Goal: Task Accomplishment & Management: Complete application form

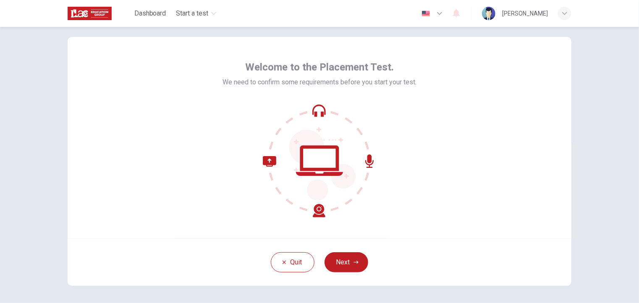
scroll to position [42, 0]
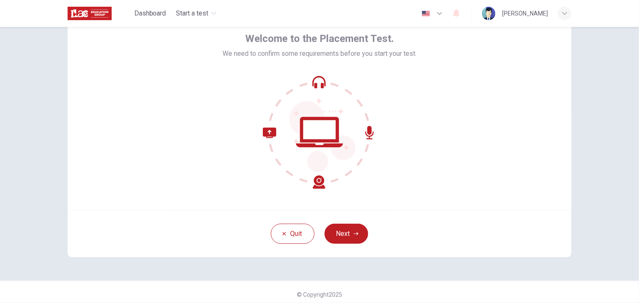
click at [358, 238] on button "Next" at bounding box center [347, 234] width 44 height 20
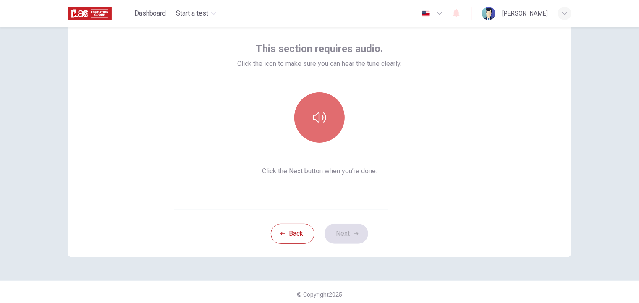
click at [319, 116] on icon "button" at bounding box center [319, 117] width 13 height 13
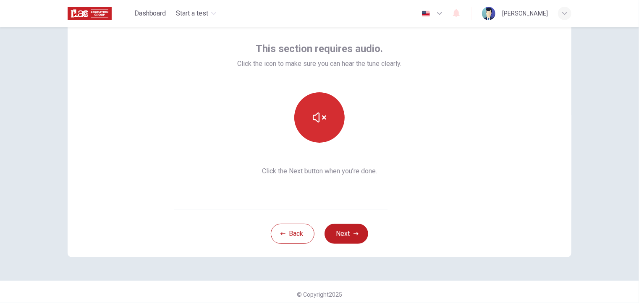
click at [319, 112] on icon "button" at bounding box center [319, 117] width 13 height 13
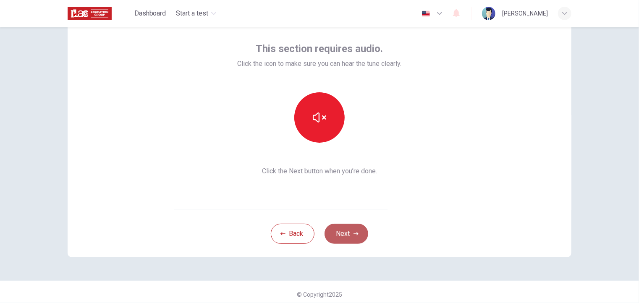
click at [346, 233] on button "Next" at bounding box center [347, 234] width 44 height 20
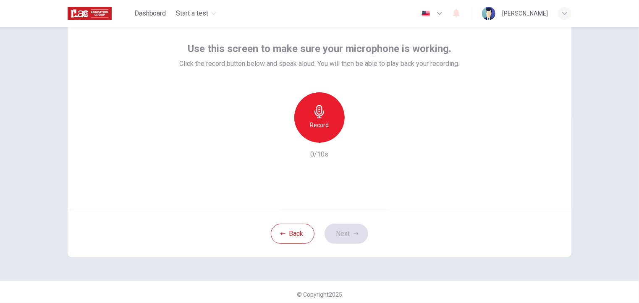
click at [308, 113] on div "Record" at bounding box center [320, 117] width 50 height 50
click at [351, 230] on button "Next" at bounding box center [347, 234] width 44 height 20
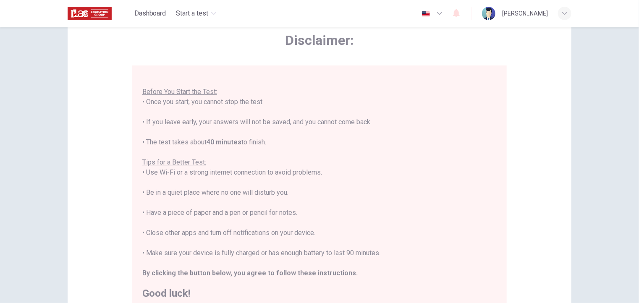
scroll to position [10, 0]
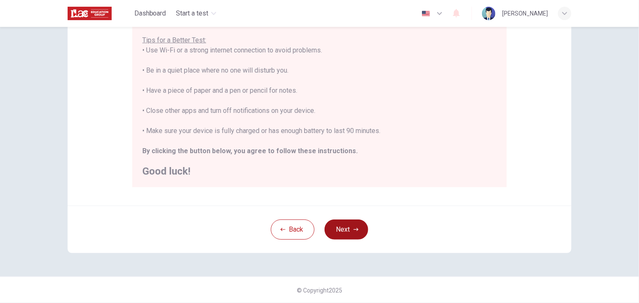
click at [342, 227] on button "Next" at bounding box center [347, 230] width 44 height 20
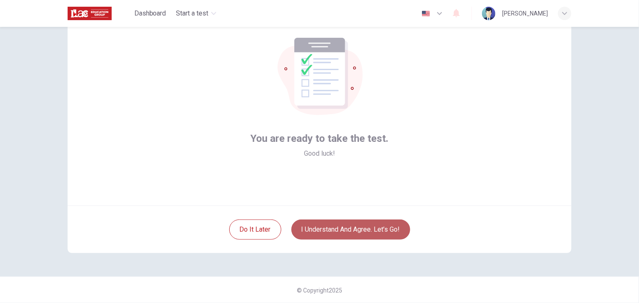
click at [349, 226] on button "I understand and agree. Let’s go!" at bounding box center [351, 230] width 119 height 20
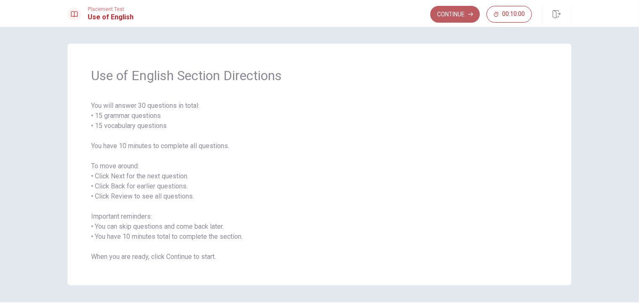
click at [453, 11] on button "Continue" at bounding box center [456, 14] width 50 height 17
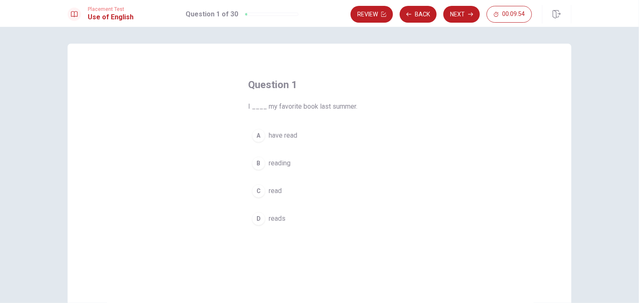
click at [256, 193] on div "C" at bounding box center [258, 190] width 13 height 13
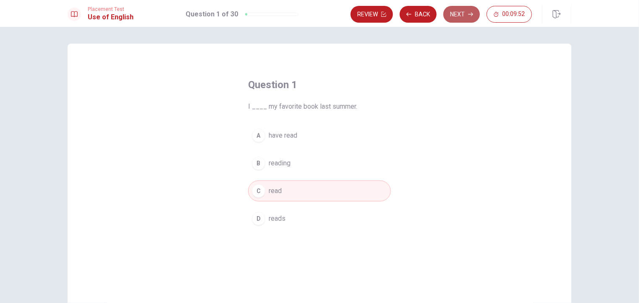
click at [459, 13] on button "Next" at bounding box center [462, 14] width 37 height 17
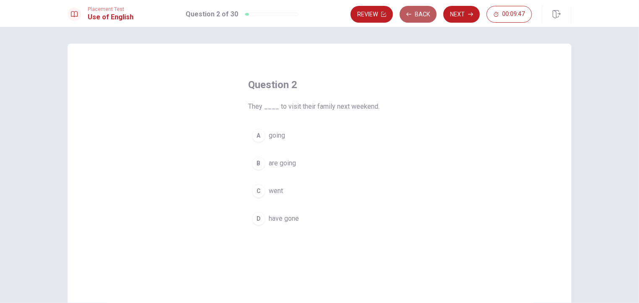
click at [428, 15] on button "Back" at bounding box center [418, 14] width 37 height 17
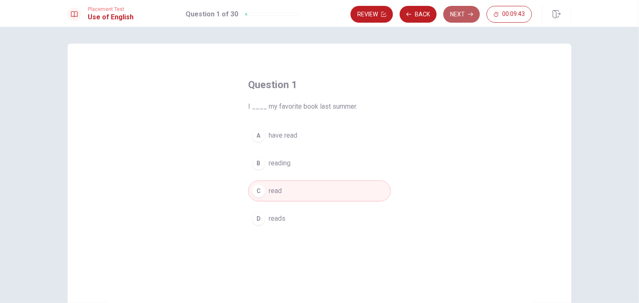
click at [451, 12] on button "Next" at bounding box center [462, 14] width 37 height 17
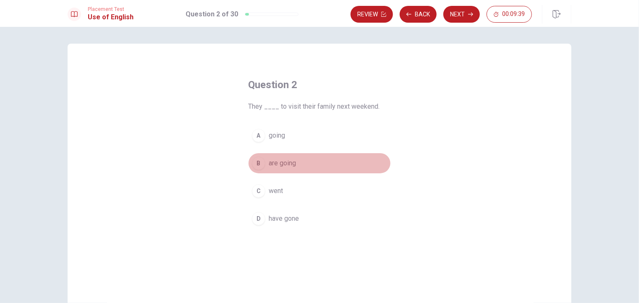
click at [276, 163] on span "are going" at bounding box center [282, 163] width 27 height 10
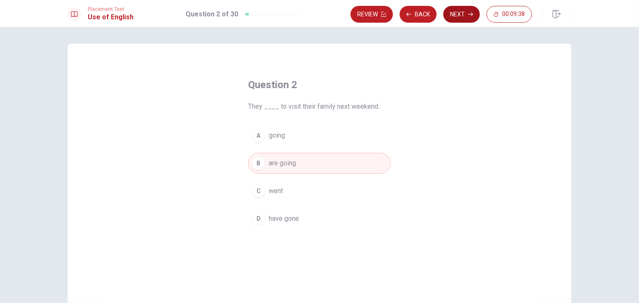
click at [471, 16] on icon "button" at bounding box center [470, 14] width 5 height 5
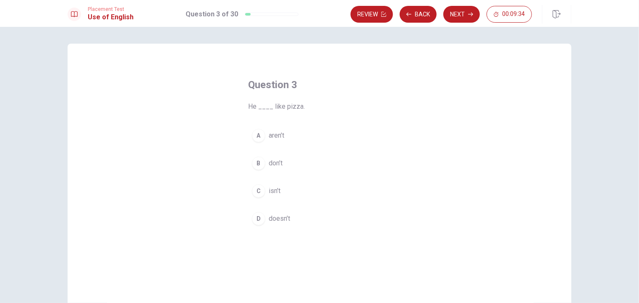
click at [259, 219] on div "D" at bounding box center [258, 218] width 13 height 13
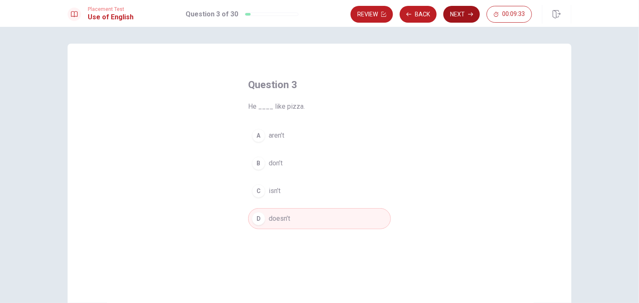
click at [461, 16] on button "Next" at bounding box center [462, 14] width 37 height 17
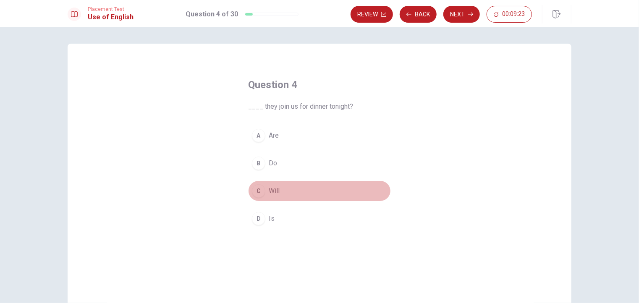
click at [258, 191] on div "C" at bounding box center [258, 190] width 13 height 13
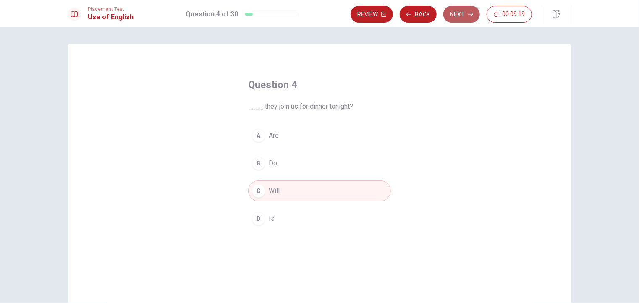
click at [461, 13] on button "Next" at bounding box center [462, 14] width 37 height 17
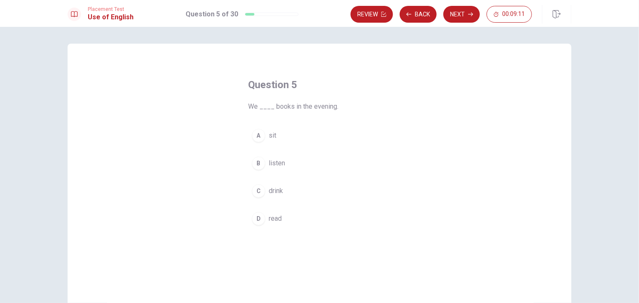
click at [256, 219] on div "D" at bounding box center [258, 218] width 13 height 13
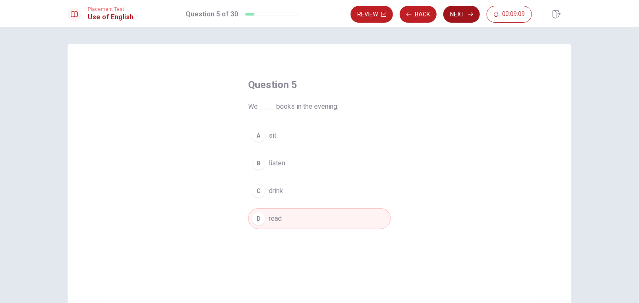
click at [452, 16] on button "Next" at bounding box center [462, 14] width 37 height 17
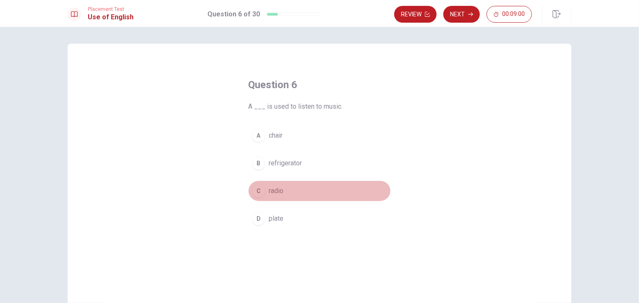
click at [259, 193] on div "C" at bounding box center [258, 190] width 13 height 13
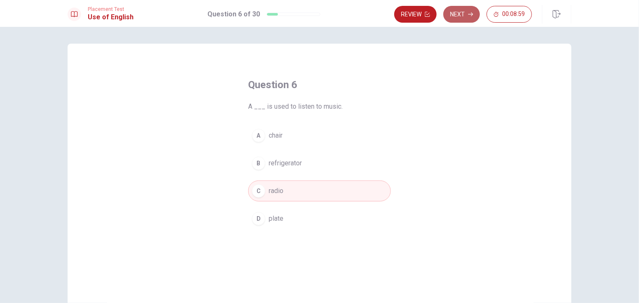
click at [469, 15] on icon "button" at bounding box center [470, 14] width 5 height 5
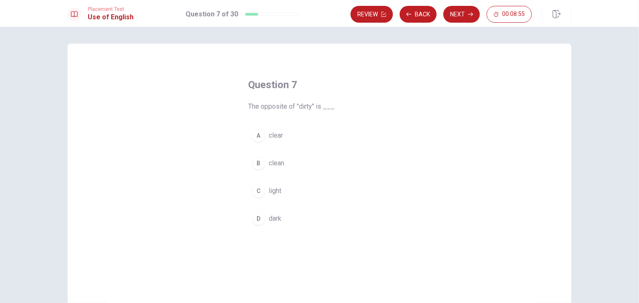
click at [255, 137] on div "A" at bounding box center [258, 135] width 13 height 13
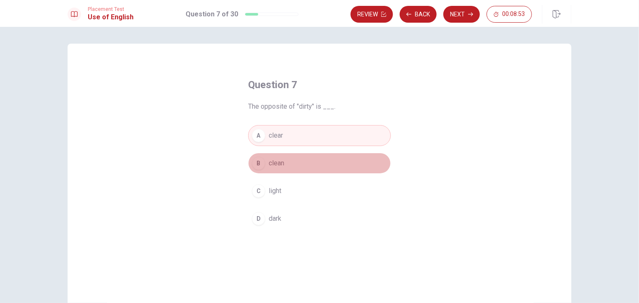
click at [259, 163] on div "B" at bounding box center [258, 163] width 13 height 13
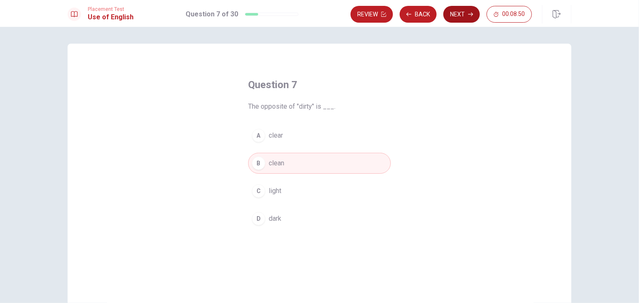
click at [458, 12] on button "Next" at bounding box center [462, 14] width 37 height 17
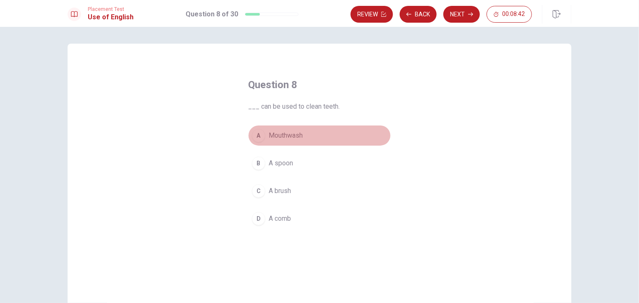
click at [258, 135] on div "A" at bounding box center [258, 135] width 13 height 13
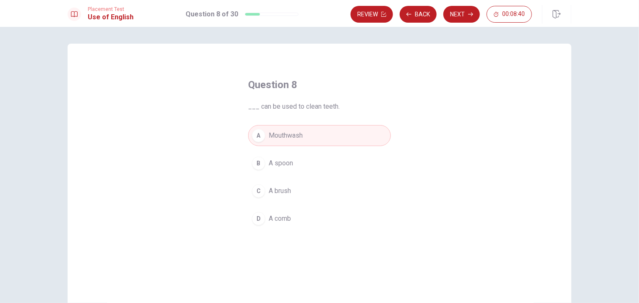
click at [459, 12] on button "Next" at bounding box center [462, 14] width 37 height 17
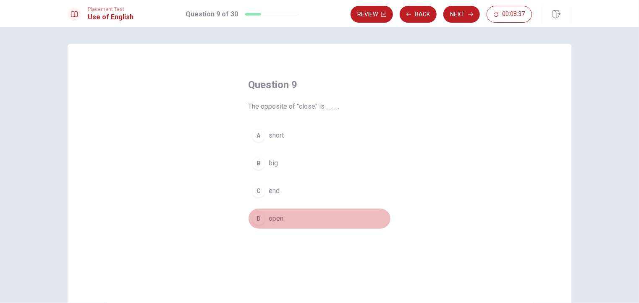
click at [257, 216] on div "D" at bounding box center [258, 218] width 13 height 13
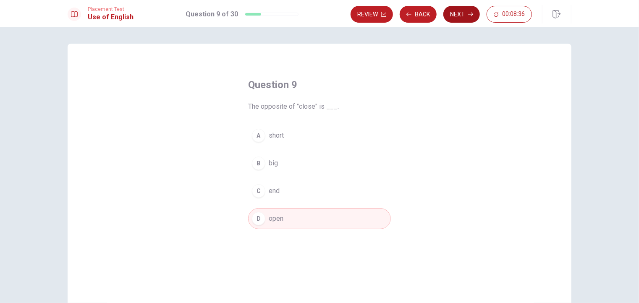
click at [457, 13] on button "Next" at bounding box center [462, 14] width 37 height 17
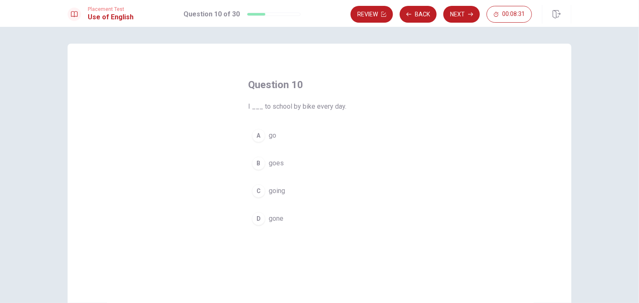
click at [259, 139] on div "A" at bounding box center [258, 135] width 13 height 13
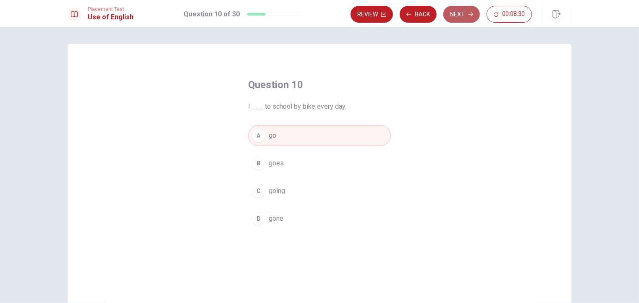
click at [469, 11] on button "Next" at bounding box center [462, 14] width 37 height 17
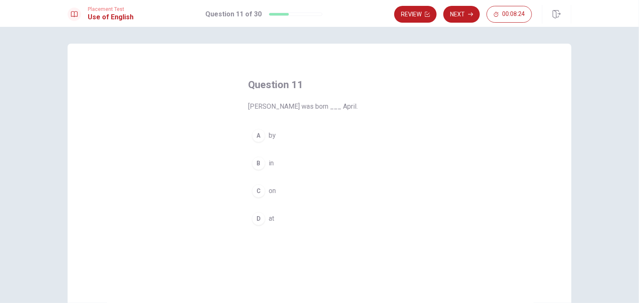
click at [257, 163] on div "B" at bounding box center [258, 163] width 13 height 13
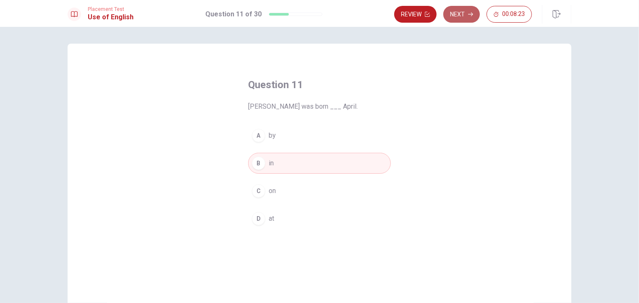
click at [467, 13] on button "Next" at bounding box center [462, 14] width 37 height 17
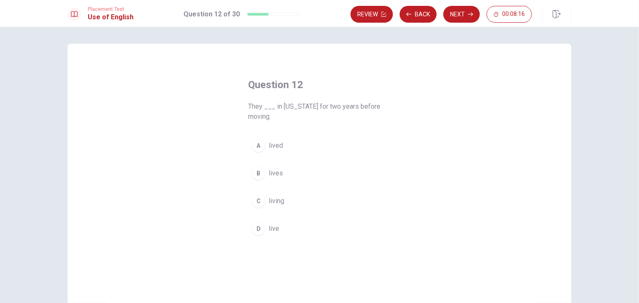
click at [257, 147] on div "A" at bounding box center [258, 145] width 13 height 13
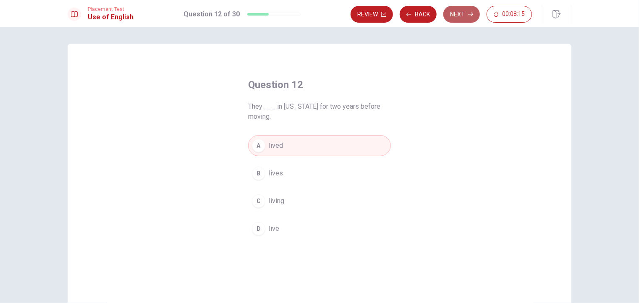
click at [458, 18] on button "Next" at bounding box center [462, 14] width 37 height 17
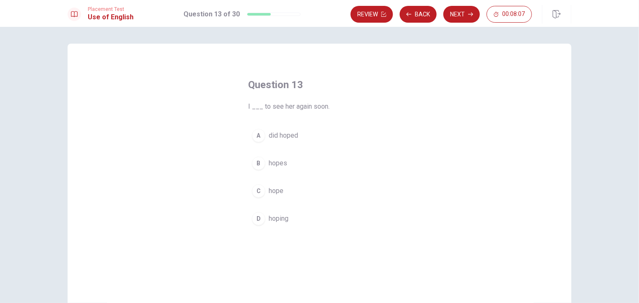
click at [258, 188] on div "C" at bounding box center [258, 190] width 13 height 13
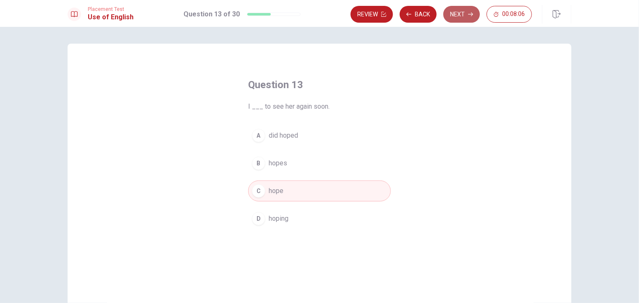
click at [452, 13] on button "Next" at bounding box center [462, 14] width 37 height 17
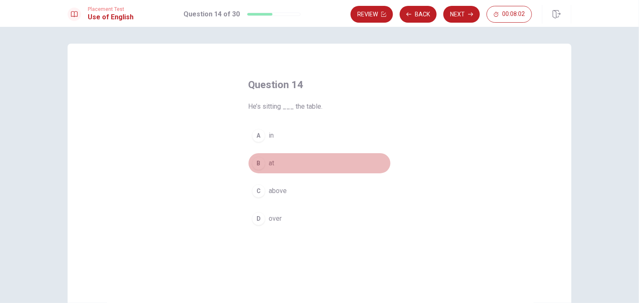
click at [255, 162] on div "B" at bounding box center [258, 163] width 13 height 13
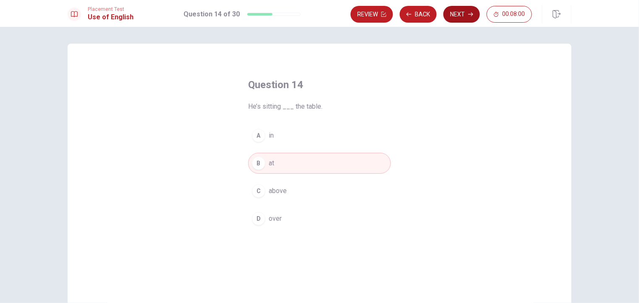
click at [463, 12] on button "Next" at bounding box center [462, 14] width 37 height 17
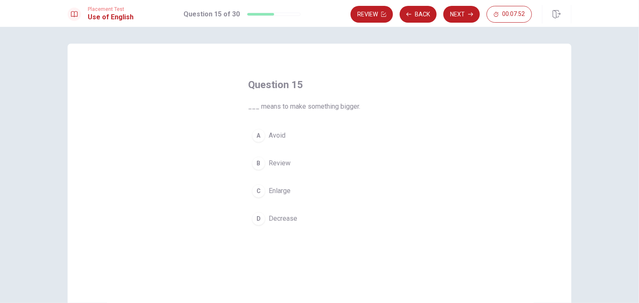
click at [259, 189] on div "C" at bounding box center [258, 190] width 13 height 13
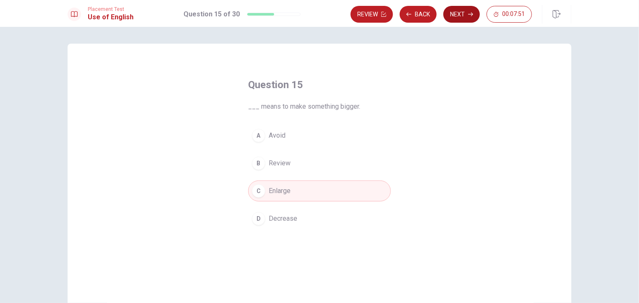
click at [458, 18] on button "Next" at bounding box center [462, 14] width 37 height 17
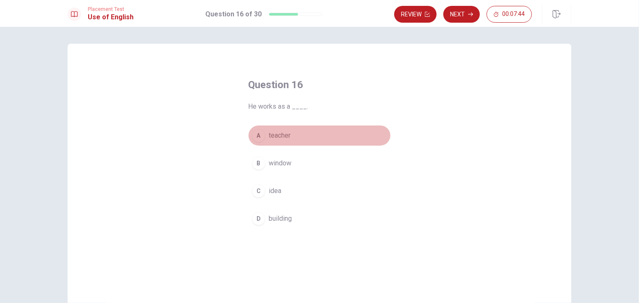
click at [258, 134] on div "A" at bounding box center [258, 135] width 13 height 13
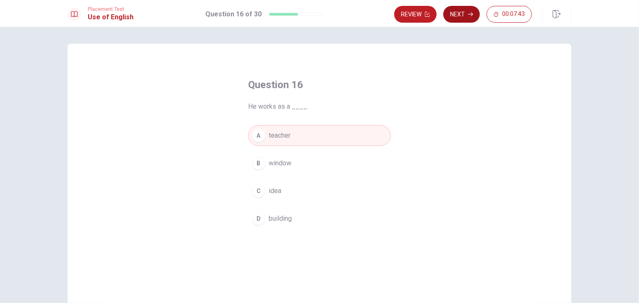
click at [464, 18] on button "Next" at bounding box center [462, 14] width 37 height 17
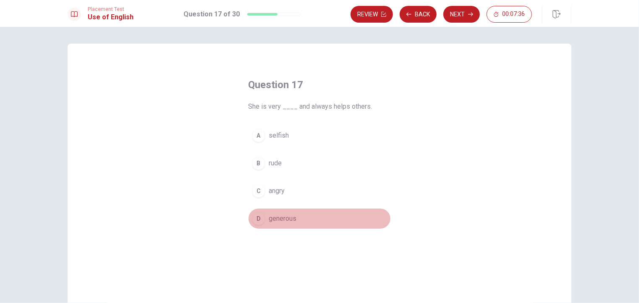
click at [255, 218] on div "D" at bounding box center [258, 218] width 13 height 13
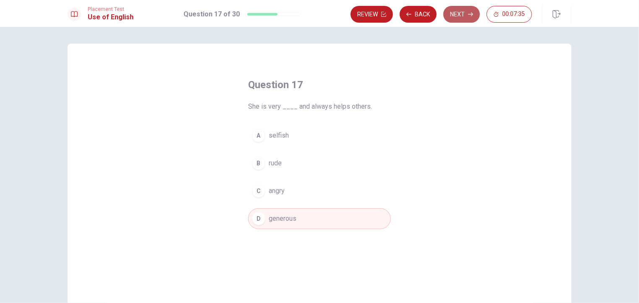
click at [460, 13] on button "Next" at bounding box center [462, 14] width 37 height 17
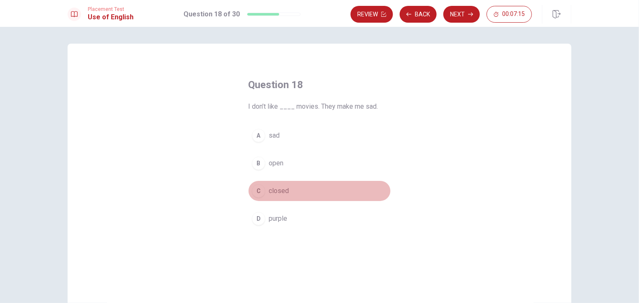
click at [254, 195] on div "C" at bounding box center [258, 190] width 13 height 13
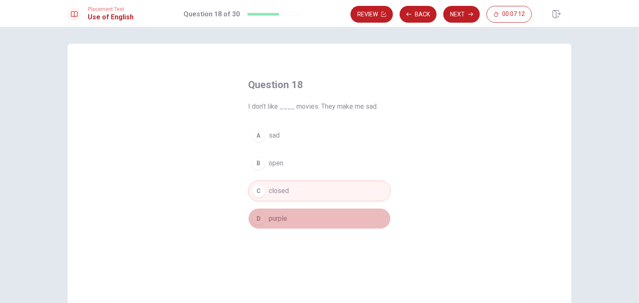
click at [257, 221] on div "D" at bounding box center [258, 218] width 13 height 13
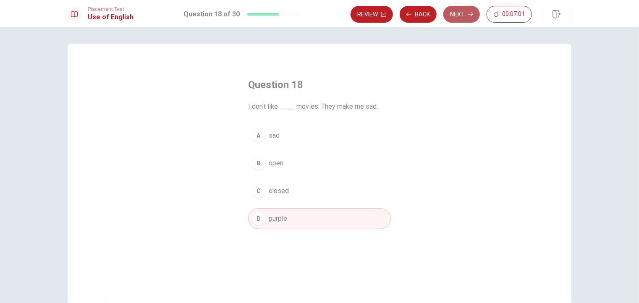
click at [461, 12] on button "Next" at bounding box center [462, 14] width 37 height 17
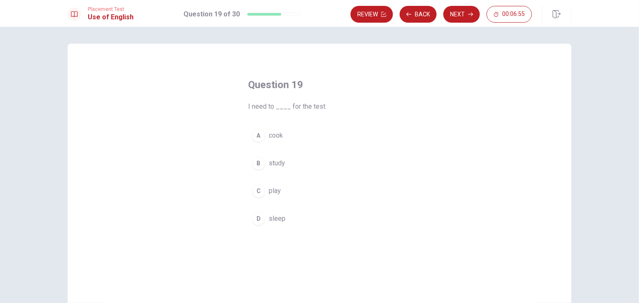
click at [259, 162] on div "B" at bounding box center [258, 163] width 13 height 13
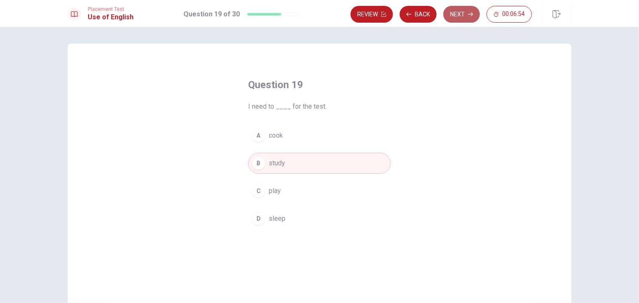
click at [460, 15] on button "Next" at bounding box center [462, 14] width 37 height 17
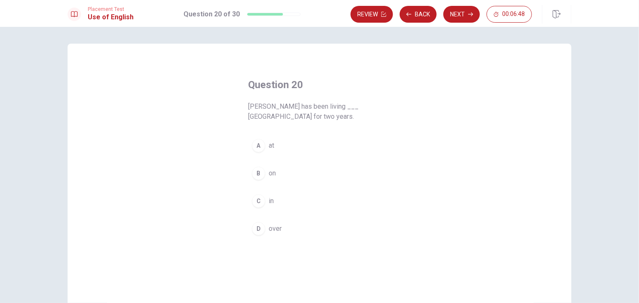
click at [257, 203] on div "C" at bounding box center [258, 201] width 13 height 13
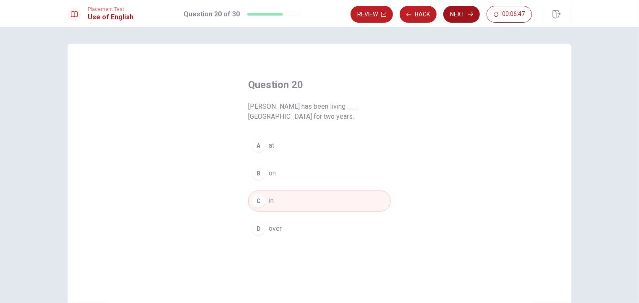
click at [473, 18] on button "Next" at bounding box center [462, 14] width 37 height 17
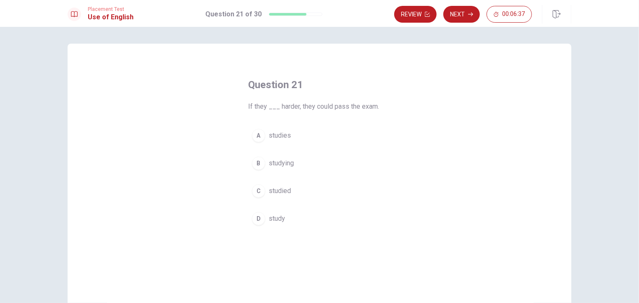
click at [255, 219] on div "D" at bounding box center [258, 218] width 13 height 13
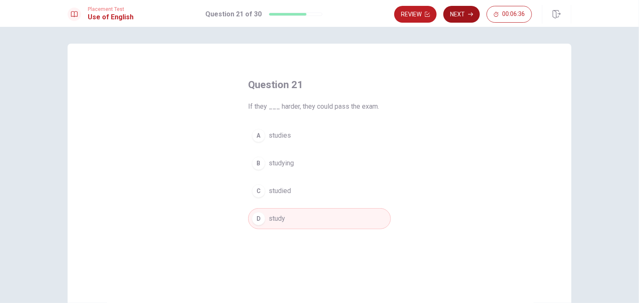
click at [468, 17] on button "Next" at bounding box center [462, 14] width 37 height 17
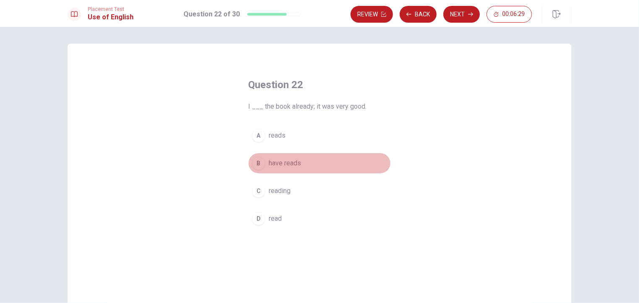
click at [254, 164] on div "B" at bounding box center [258, 163] width 13 height 13
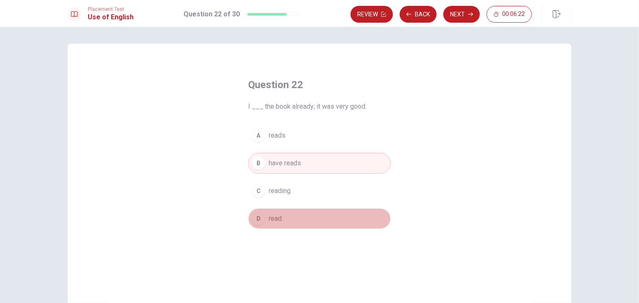
click at [259, 217] on div "D" at bounding box center [258, 218] width 13 height 13
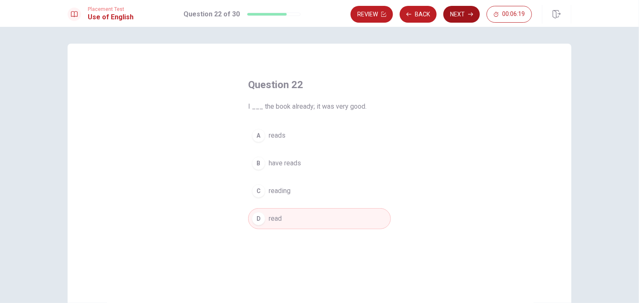
click at [463, 16] on button "Next" at bounding box center [462, 14] width 37 height 17
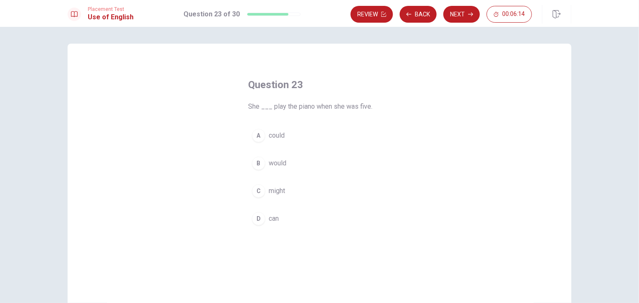
click at [261, 137] on div "A" at bounding box center [258, 135] width 13 height 13
click at [260, 221] on div "D" at bounding box center [258, 218] width 13 height 13
click at [272, 138] on span "could" at bounding box center [277, 136] width 16 height 10
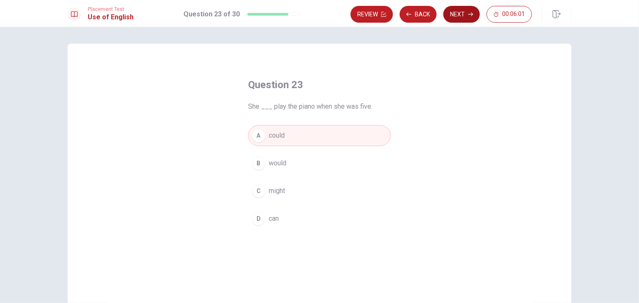
click at [460, 13] on button "Next" at bounding box center [462, 14] width 37 height 17
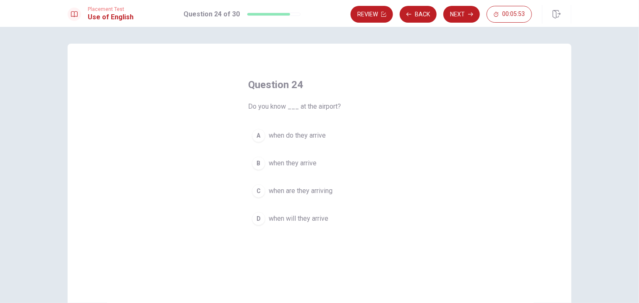
click at [258, 222] on div "D" at bounding box center [258, 218] width 13 height 13
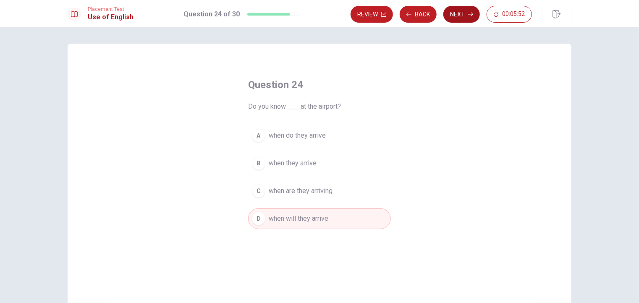
click at [466, 17] on button "Next" at bounding box center [462, 14] width 37 height 17
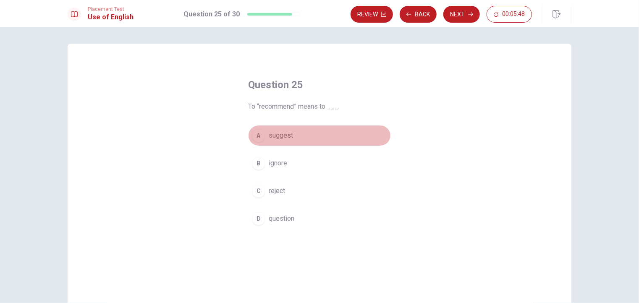
click at [257, 134] on div "A" at bounding box center [258, 135] width 13 height 13
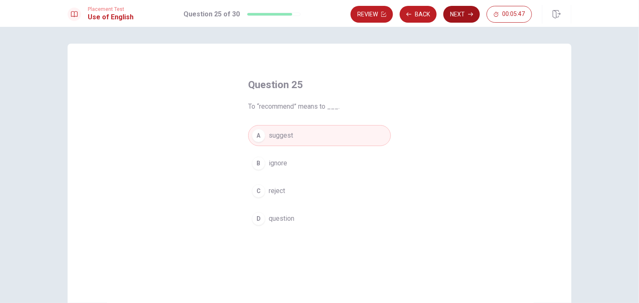
click at [462, 13] on button "Next" at bounding box center [462, 14] width 37 height 17
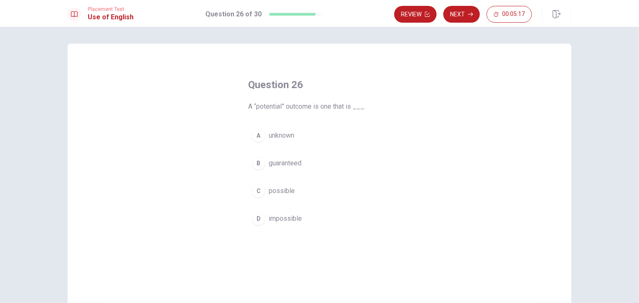
click at [254, 192] on div "C" at bounding box center [258, 190] width 13 height 13
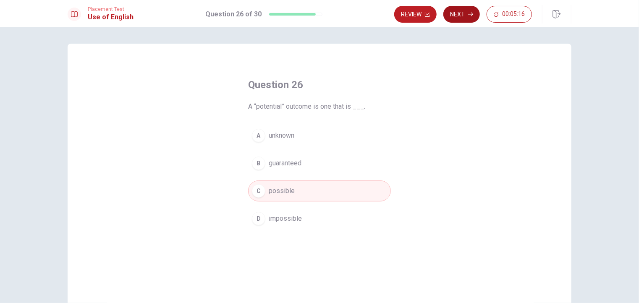
click at [463, 11] on button "Next" at bounding box center [462, 14] width 37 height 17
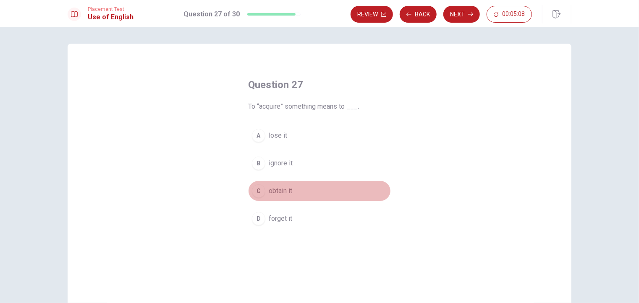
click at [260, 189] on div "C" at bounding box center [258, 190] width 13 height 13
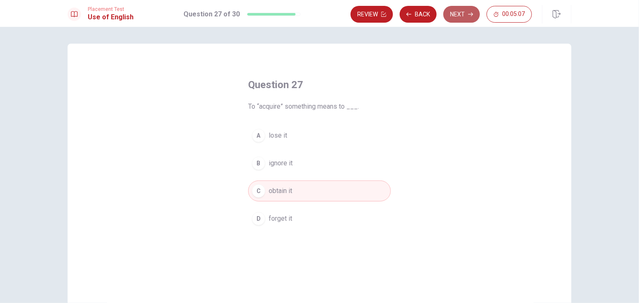
click at [463, 14] on button "Next" at bounding box center [462, 14] width 37 height 17
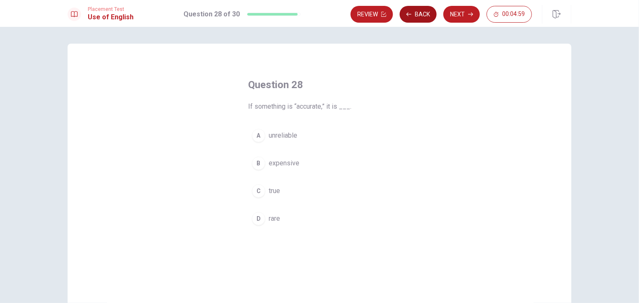
click at [420, 14] on button "Back" at bounding box center [418, 14] width 37 height 17
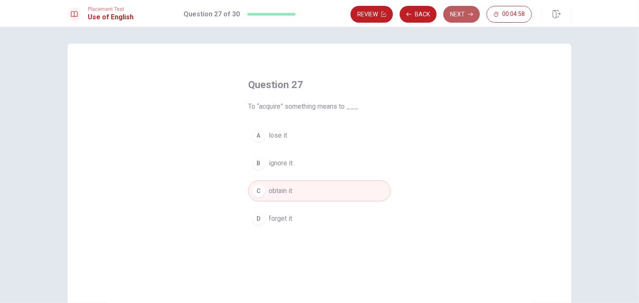
click at [450, 17] on button "Next" at bounding box center [462, 14] width 37 height 17
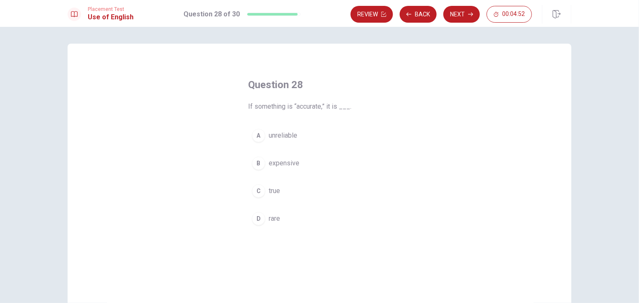
click at [262, 219] on div "D" at bounding box center [258, 218] width 13 height 13
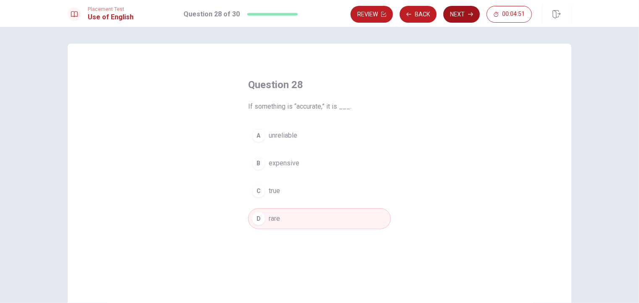
click at [462, 16] on button "Next" at bounding box center [462, 14] width 37 height 17
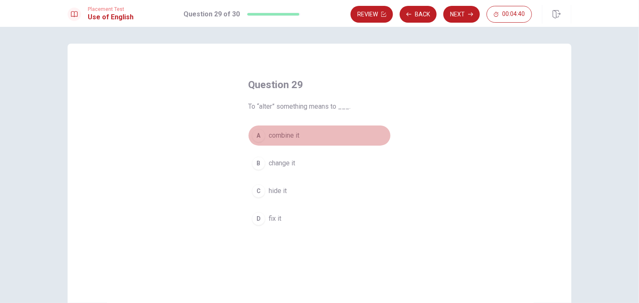
click at [260, 138] on div "A" at bounding box center [258, 135] width 13 height 13
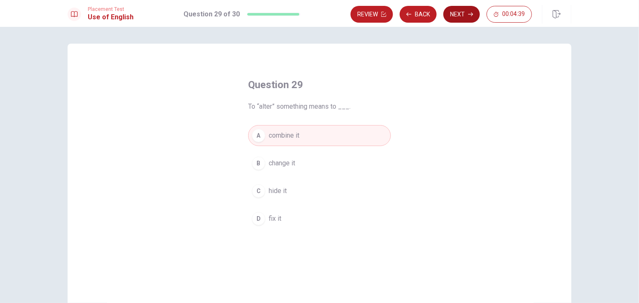
click at [462, 19] on button "Next" at bounding box center [462, 14] width 37 height 17
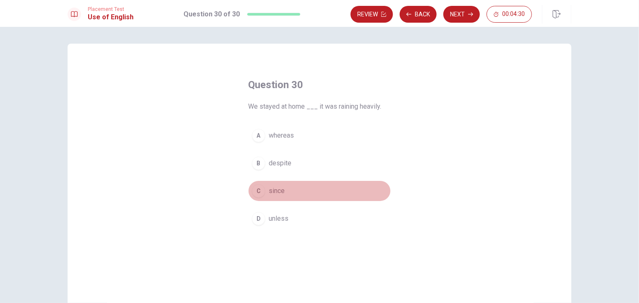
click at [261, 189] on div "C" at bounding box center [258, 190] width 13 height 13
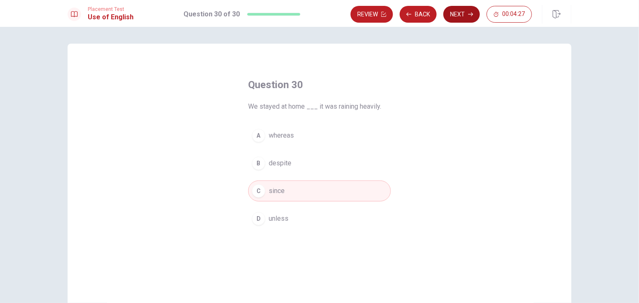
click at [456, 13] on button "Next" at bounding box center [462, 14] width 37 height 17
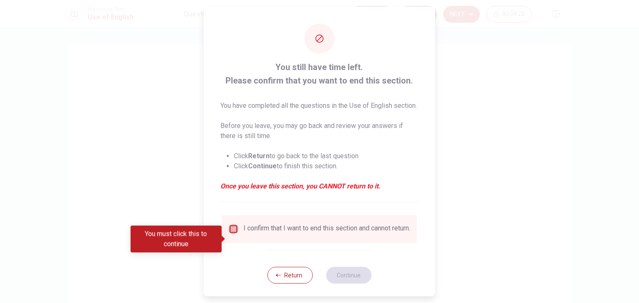
click at [237, 234] on input "You must click this to continue" at bounding box center [234, 229] width 10 height 10
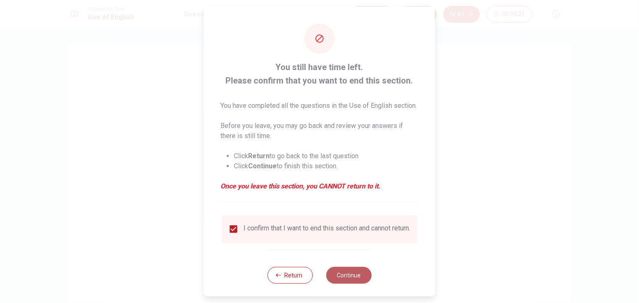
click at [355, 284] on button "Continue" at bounding box center [348, 275] width 45 height 17
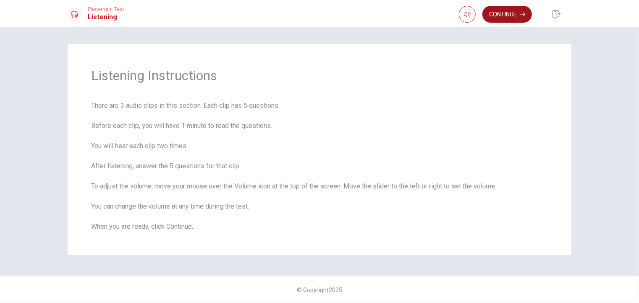
click at [511, 14] on button "Continue" at bounding box center [508, 14] width 50 height 17
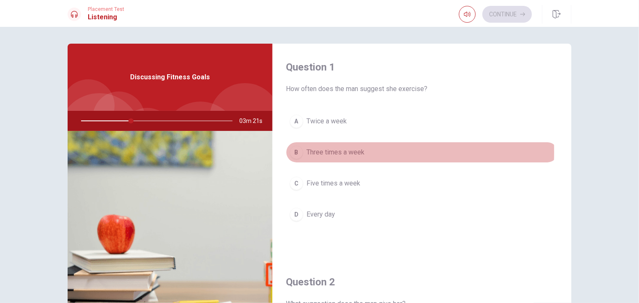
click at [294, 152] on div "B" at bounding box center [296, 152] width 13 height 13
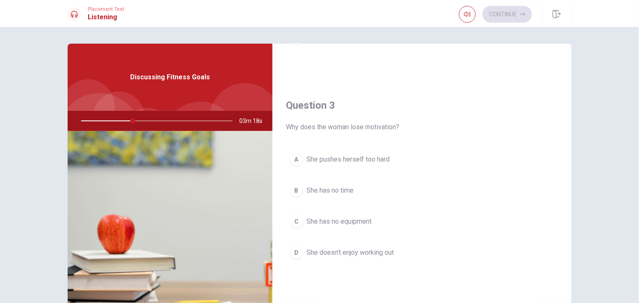
scroll to position [420, 0]
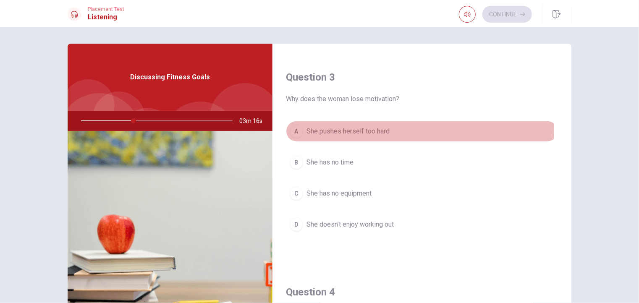
click at [290, 126] on div "A" at bounding box center [296, 131] width 13 height 13
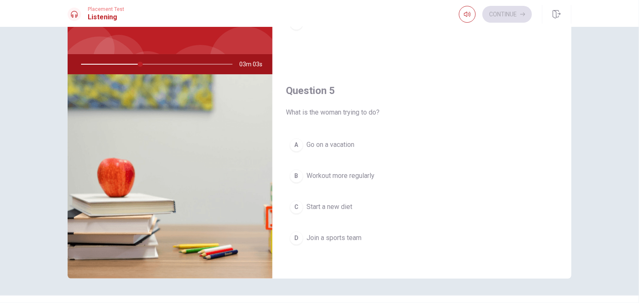
scroll to position [76, 0]
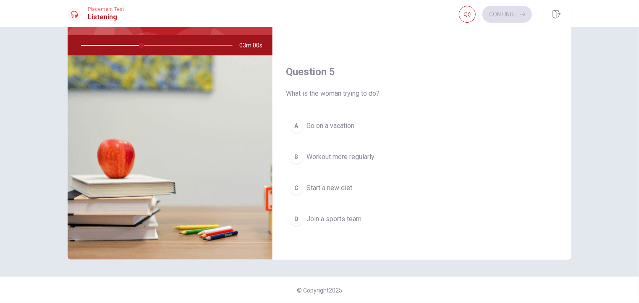
click at [296, 151] on div "B" at bounding box center [296, 157] width 13 height 13
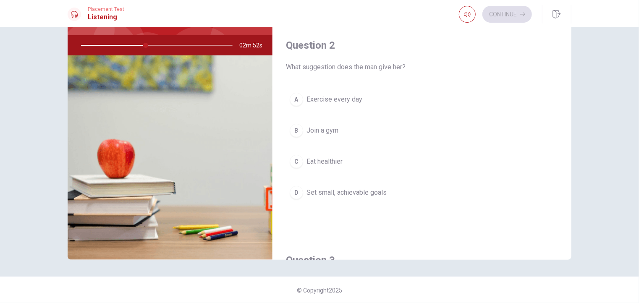
scroll to position [168, 0]
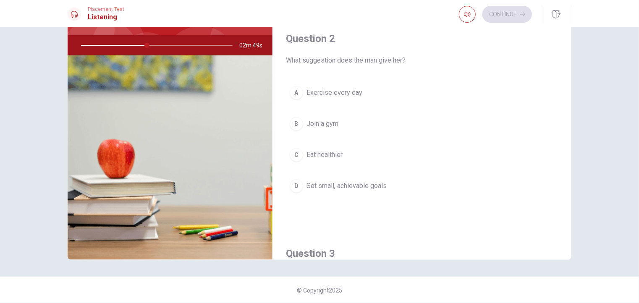
click at [292, 183] on div "D" at bounding box center [296, 185] width 13 height 13
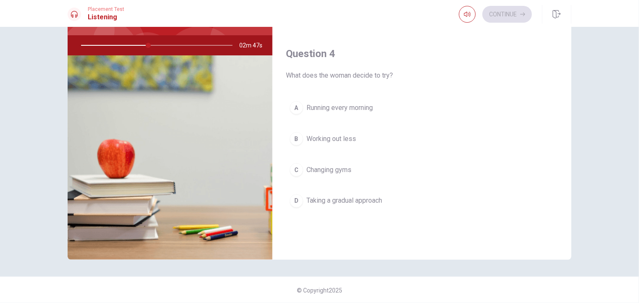
scroll to position [588, 0]
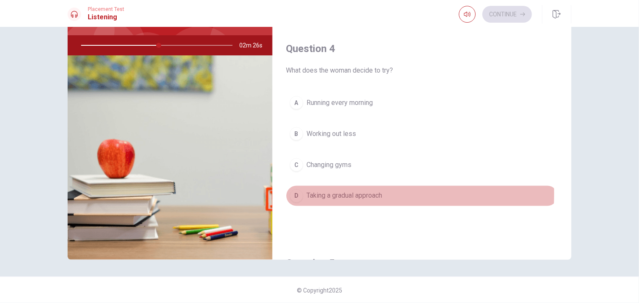
click at [295, 191] on div "D" at bounding box center [296, 195] width 13 height 13
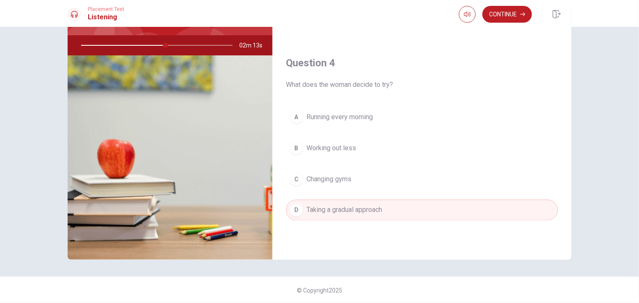
scroll to position [570, 0]
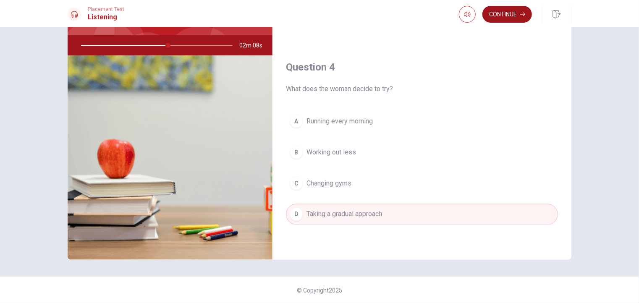
click at [518, 9] on button "Continue" at bounding box center [508, 14] width 50 height 17
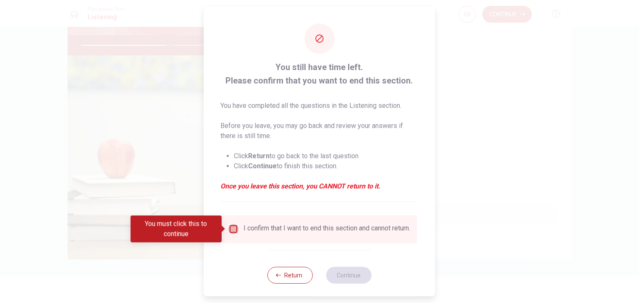
click at [230, 227] on input "You must click this to continue" at bounding box center [234, 229] width 10 height 10
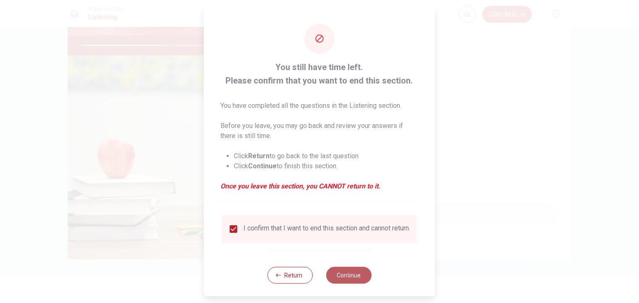
click at [338, 281] on button "Continue" at bounding box center [348, 275] width 45 height 17
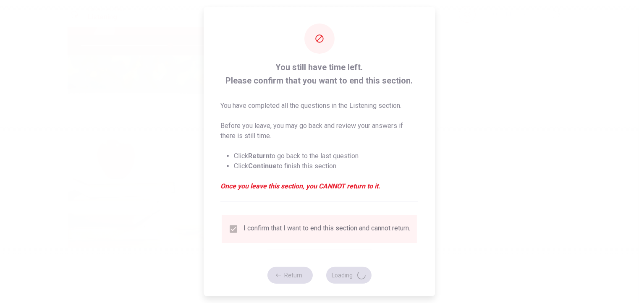
type input "59"
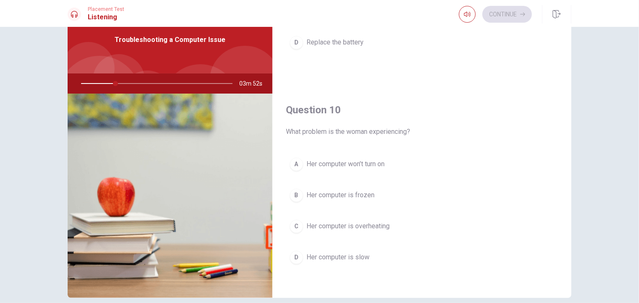
scroll to position [76, 0]
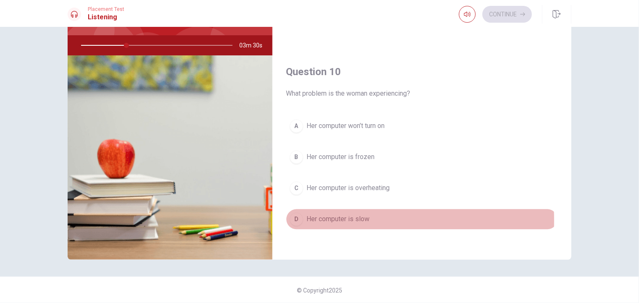
click at [294, 217] on div "D" at bounding box center [296, 219] width 13 height 13
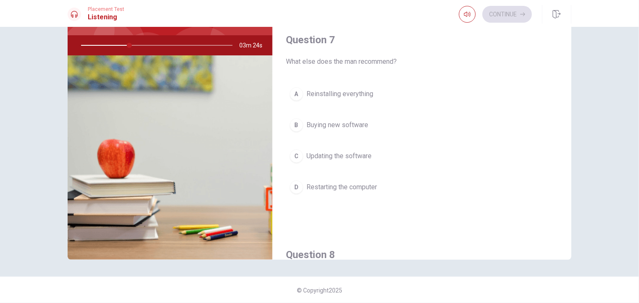
scroll to position [168, 0]
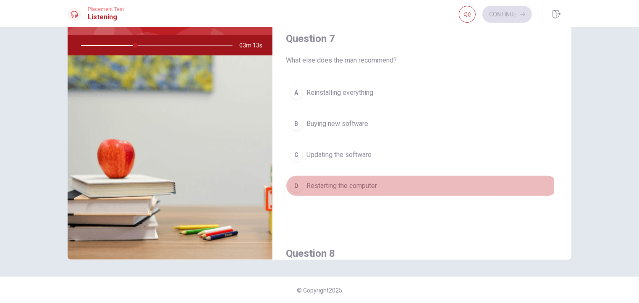
click at [298, 187] on div "D" at bounding box center [296, 185] width 13 height 13
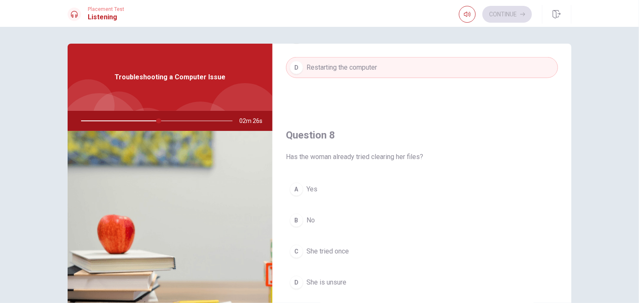
scroll to position [378, 0]
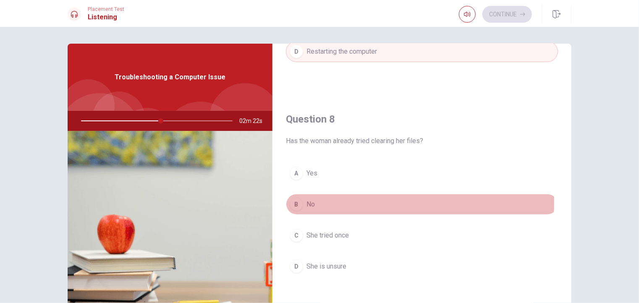
click at [292, 200] on div "B" at bounding box center [296, 204] width 13 height 13
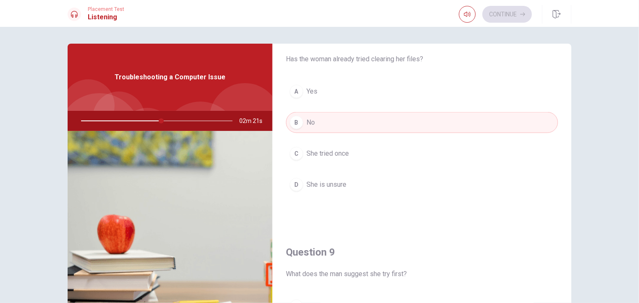
scroll to position [462, 0]
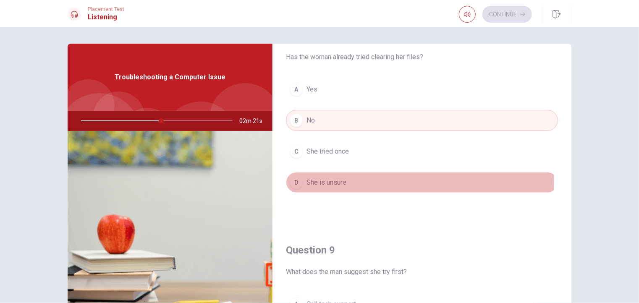
click at [296, 185] on div "D" at bounding box center [296, 182] width 13 height 13
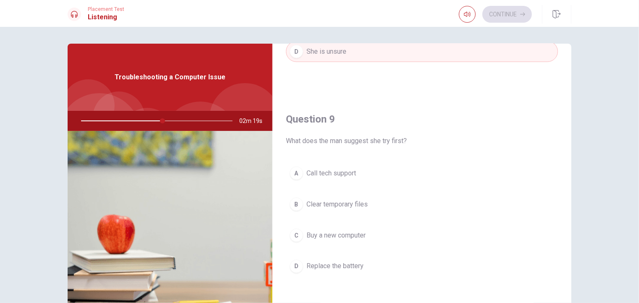
scroll to position [588, 0]
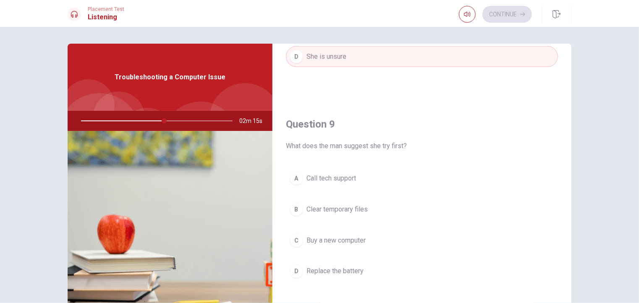
click at [295, 203] on div "B" at bounding box center [296, 209] width 13 height 13
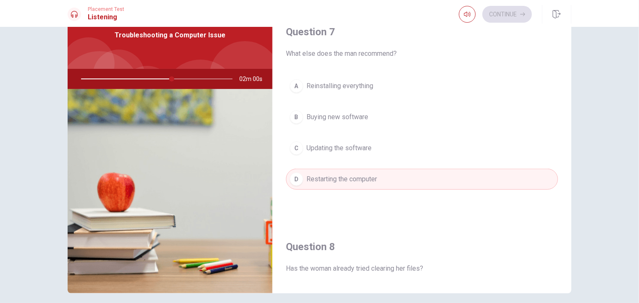
scroll to position [210, 0]
click at [324, 143] on span "Updating the software" at bounding box center [339, 147] width 65 height 10
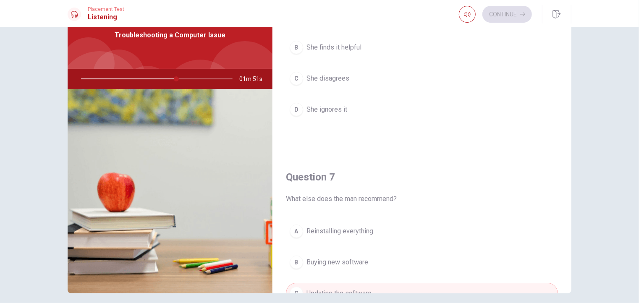
scroll to position [0, 0]
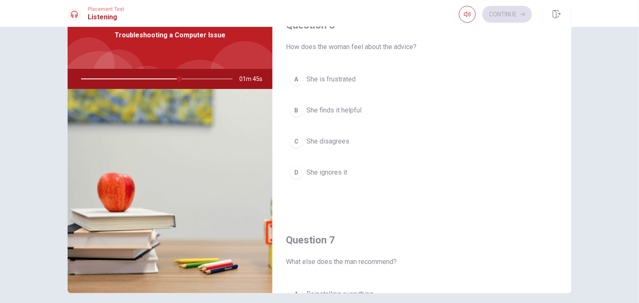
click at [299, 81] on div "A" at bounding box center [296, 79] width 13 height 13
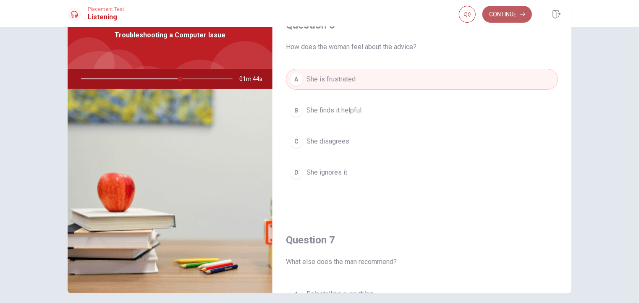
click at [510, 16] on button "Continue" at bounding box center [508, 14] width 50 height 17
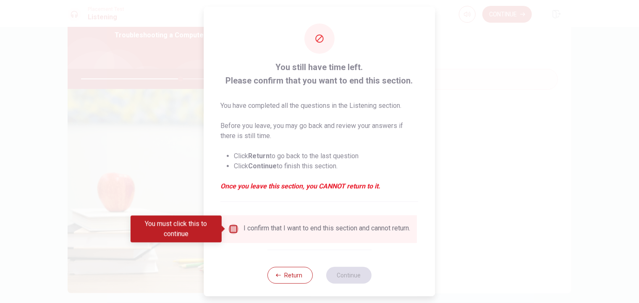
click at [233, 229] on input "You must click this to continue" at bounding box center [234, 229] width 10 height 10
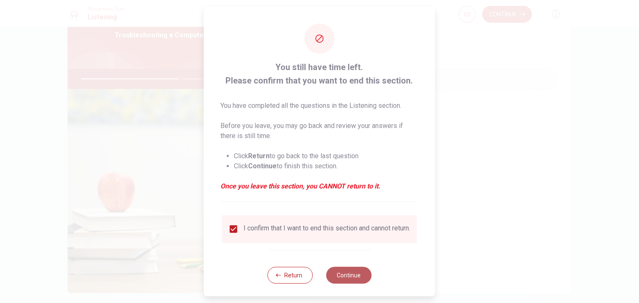
click at [350, 278] on button "Continue" at bounding box center [348, 275] width 45 height 17
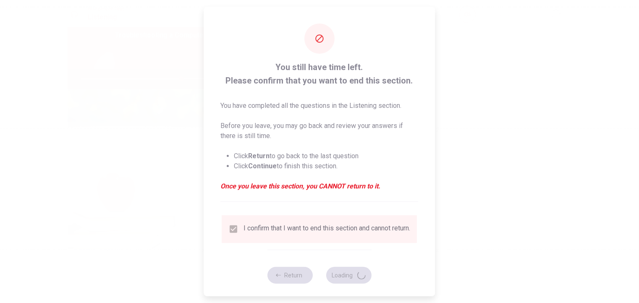
type input "67"
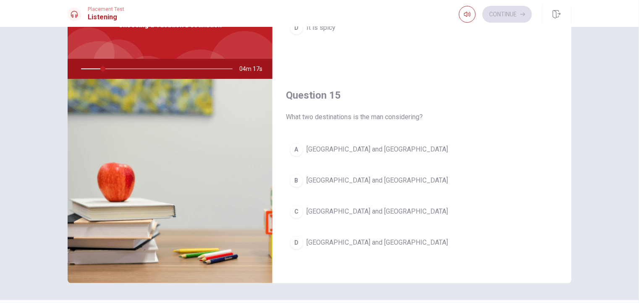
scroll to position [76, 0]
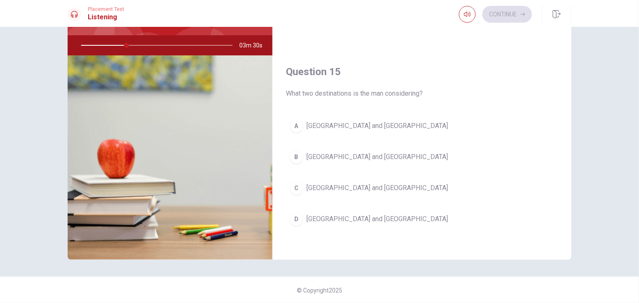
click at [355, 184] on button "C [GEOGRAPHIC_DATA] and [GEOGRAPHIC_DATA]" at bounding box center [422, 188] width 272 height 21
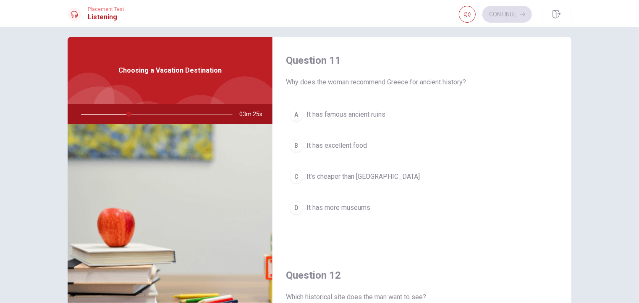
scroll to position [0, 0]
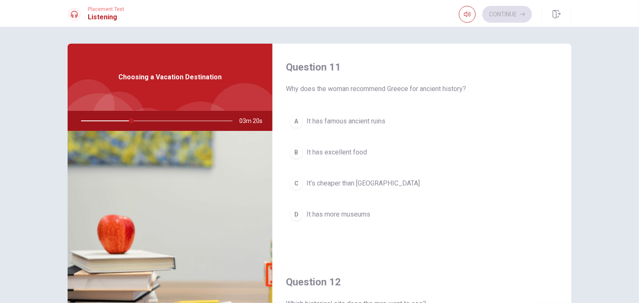
click at [339, 117] on span "It has famous ancient ruins" at bounding box center [346, 121] width 79 height 10
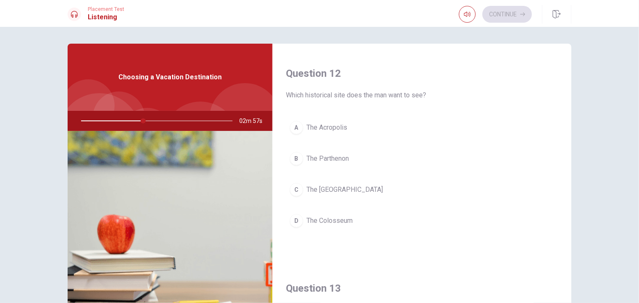
scroll to position [210, 0]
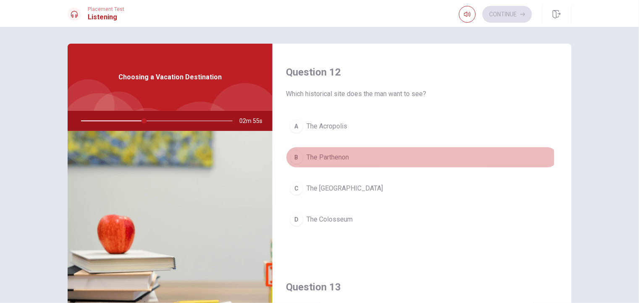
click at [341, 157] on span "The Parthenon" at bounding box center [328, 158] width 42 height 10
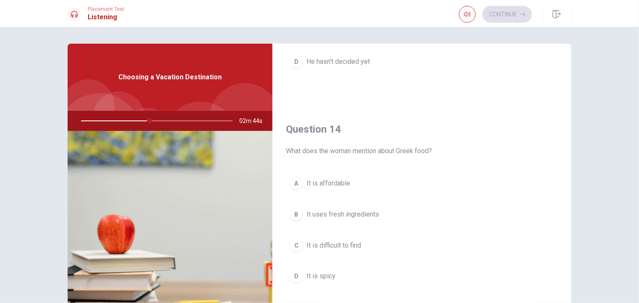
scroll to position [588, 0]
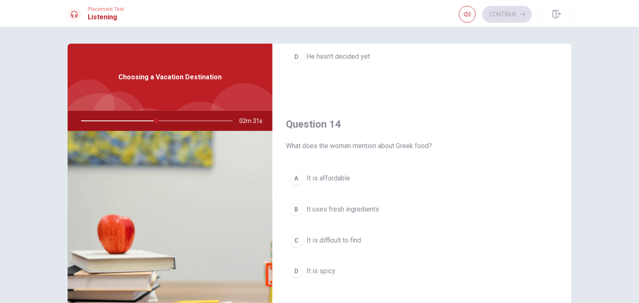
click at [366, 206] on span "It uses fresh ingredients" at bounding box center [343, 210] width 73 height 10
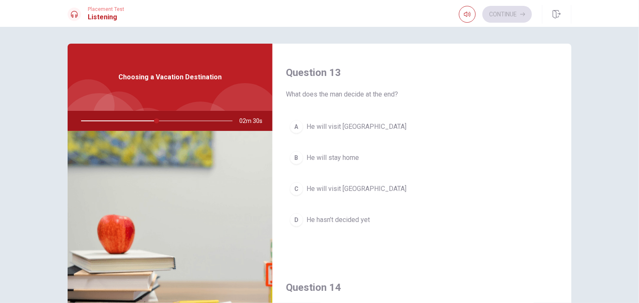
scroll to position [420, 0]
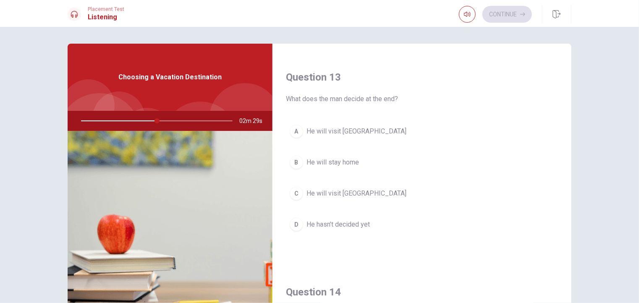
click at [345, 129] on span "He will visit [GEOGRAPHIC_DATA]" at bounding box center [357, 131] width 100 height 10
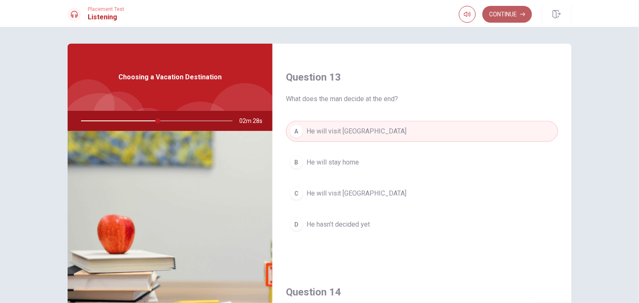
click at [518, 13] on button "Continue" at bounding box center [508, 14] width 50 height 17
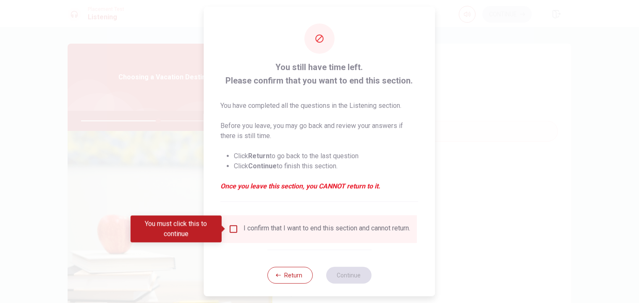
click at [229, 232] on input "You must click this to continue" at bounding box center [234, 229] width 10 height 10
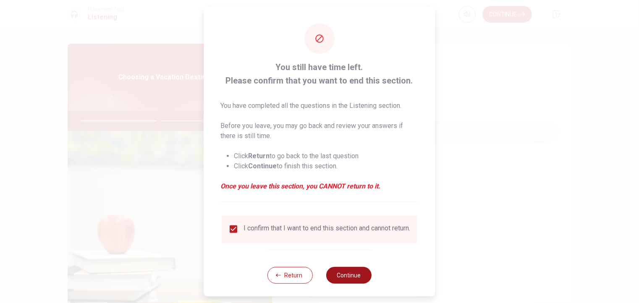
click at [350, 284] on button "Continue" at bounding box center [348, 275] width 45 height 17
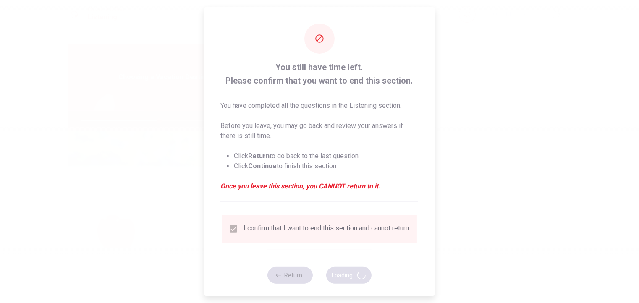
type input "52"
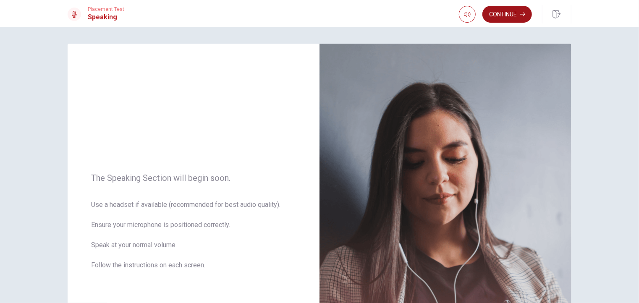
click at [522, 13] on icon "button" at bounding box center [523, 14] width 5 height 5
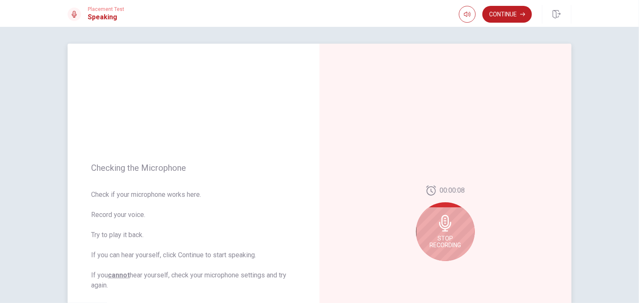
scroll to position [42, 0]
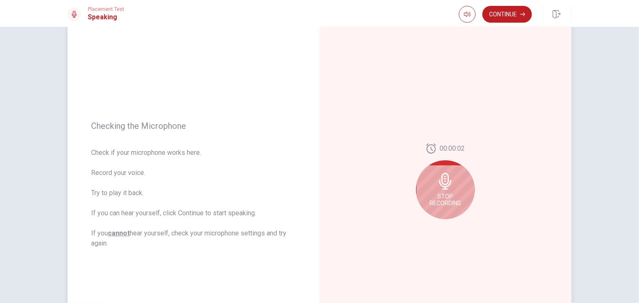
click at [448, 183] on icon at bounding box center [445, 181] width 12 height 17
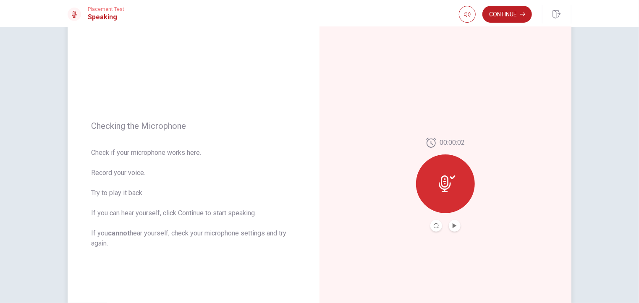
click at [449, 227] on button "Play Audio" at bounding box center [455, 226] width 12 height 12
click at [507, 13] on button "Continue" at bounding box center [508, 14] width 50 height 17
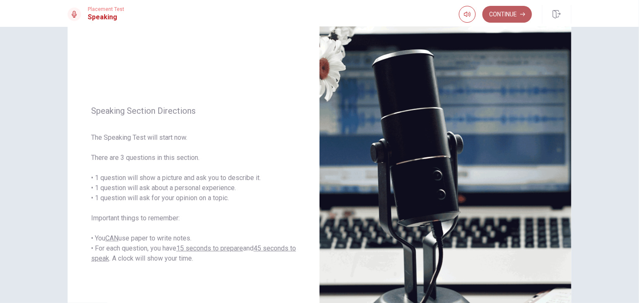
click at [508, 15] on button "Continue" at bounding box center [508, 14] width 50 height 17
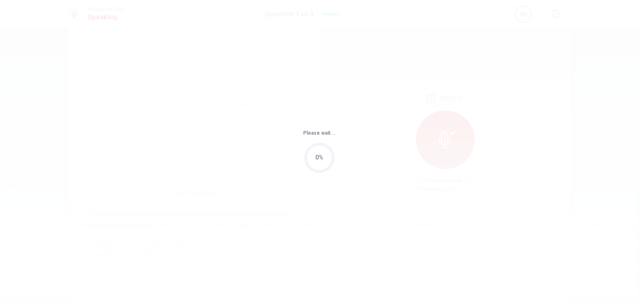
scroll to position [0, 0]
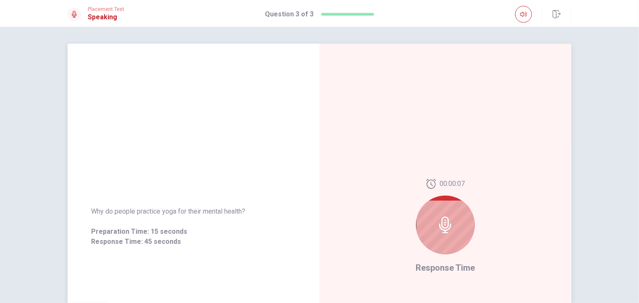
click at [530, 115] on div "00:00:07 Response Time" at bounding box center [446, 227] width 252 height 366
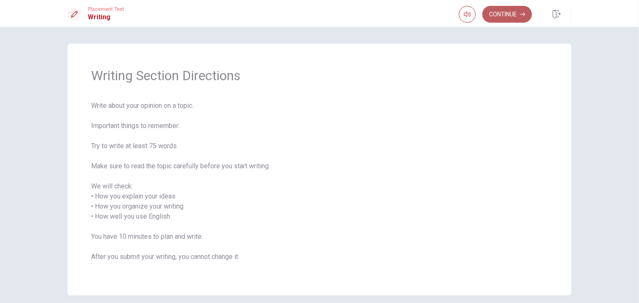
click at [494, 17] on button "Continue" at bounding box center [508, 14] width 50 height 17
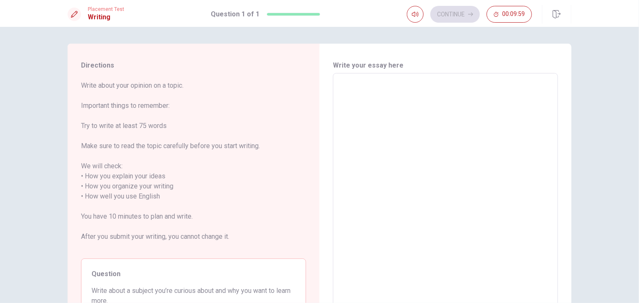
click at [370, 118] on textarea at bounding box center [445, 196] width 213 height 233
type textarea "i"
type textarea "x"
type textarea "i"
type textarea "x"
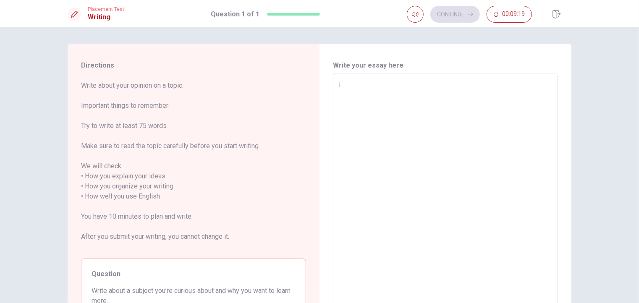
type textarea "i"
type textarea "x"
type textarea "I"
type textarea "x"
type textarea "I"
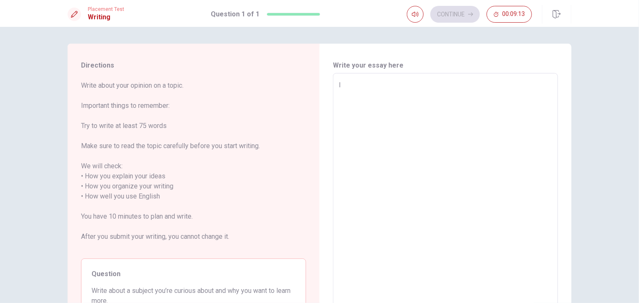
type textarea "x"
type textarea "I l"
type textarea "x"
type textarea "I li"
type textarea "x"
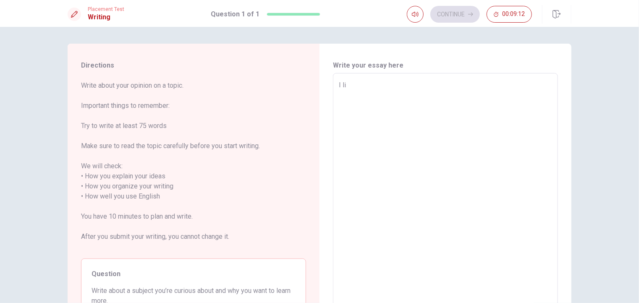
type textarea "I lik"
type textarea "x"
type textarea "I like"
type textarea "x"
type textarea "I like"
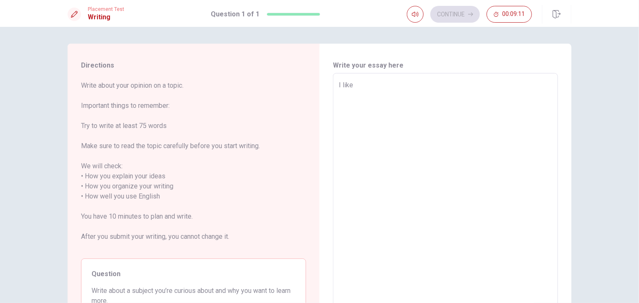
type textarea "x"
type textarea "I like t"
type textarea "x"
type textarea "I like th"
type textarea "x"
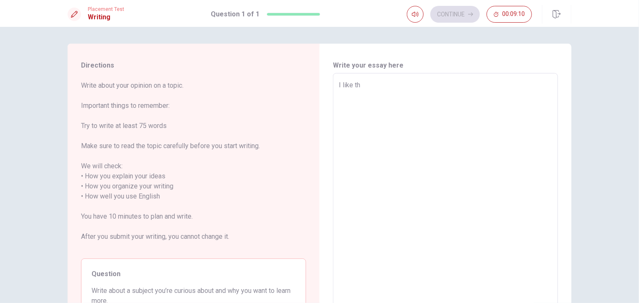
type textarea "I like the"
type textarea "x"
type textarea "I like the"
type textarea "x"
type textarea "I like the h"
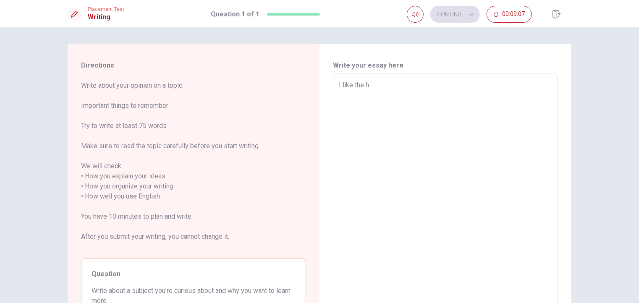
type textarea "x"
type textarea "I like the hi"
type textarea "x"
type textarea "I like the his"
type textarea "x"
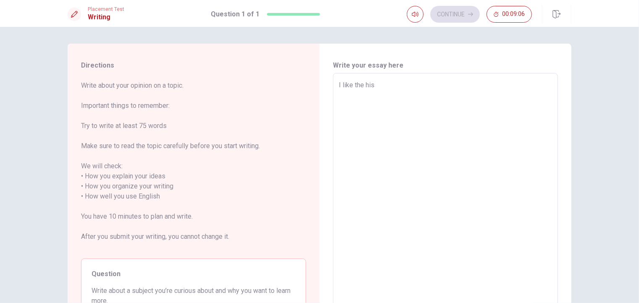
type textarea "I like the hist"
type textarea "x"
type textarea "I like the histo"
type textarea "x"
type textarea "I like the histor"
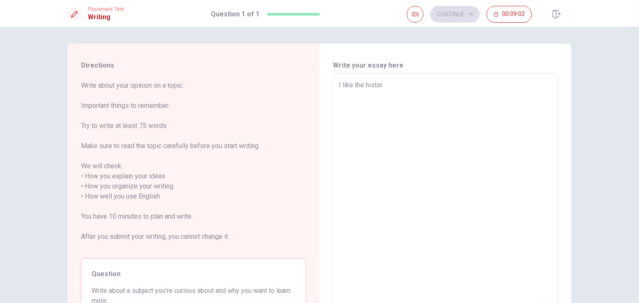
type textarea "x"
type textarea "I like the history"
type textarea "x"
type textarea "I like the history"
type textarea "x"
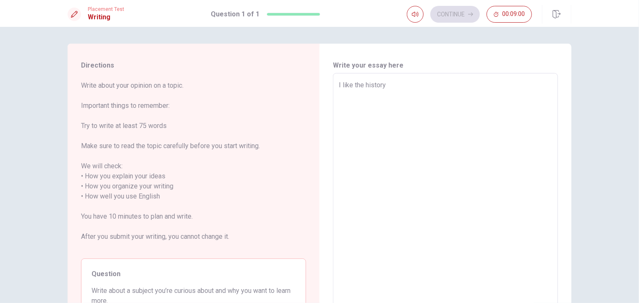
type textarea "I like the history ."
type textarea "x"
type textarea "I like the history ."
type textarea "x"
type textarea "I like the history ."
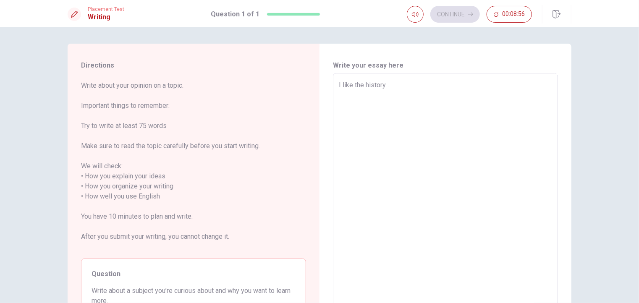
type textarea "x"
type textarea "I like the history"
type textarea "x"
type textarea "I like the history a"
type textarea "x"
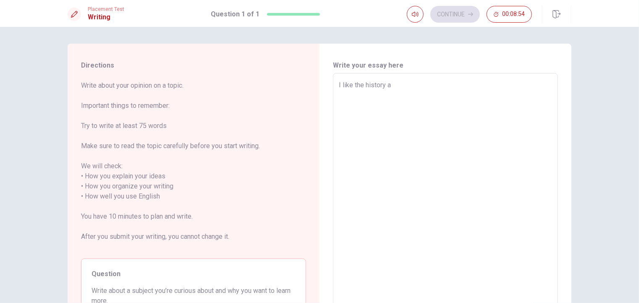
type textarea "I like the history ab"
type textarea "x"
type textarea "I like the history abo"
type textarea "x"
type textarea "I like the history abou"
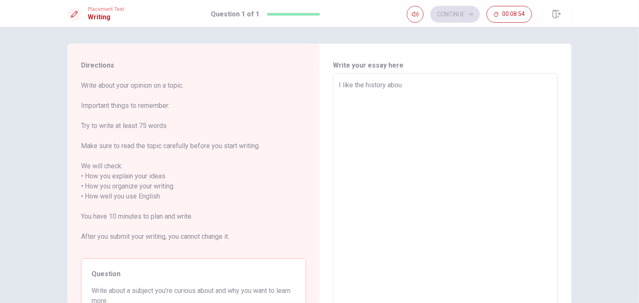
type textarea "x"
type textarea "I like the history about"
type textarea "x"
type textarea "I like the history about"
type textarea "x"
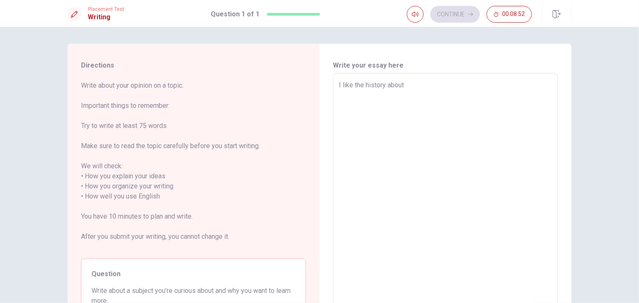
type textarea "I like the history about G"
type textarea "x"
type textarea "I like the history about Gr"
type textarea "x"
type textarea "I like the history about Gre"
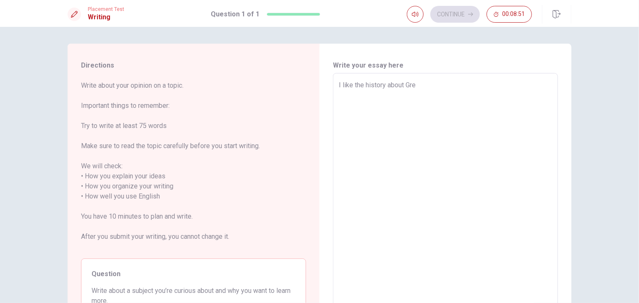
type textarea "x"
type textarea "I like the history about Gree"
type textarea "x"
type textarea "I like the history about Greek"
type textarea "x"
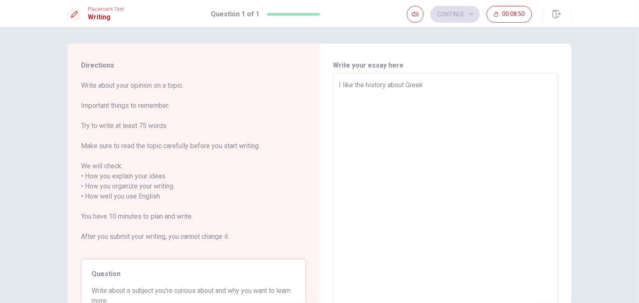
type textarea "I like the history about Greek"
type textarea "x"
type textarea "I like the history about Greek ,"
type textarea "x"
type textarea "I like the history about Greek ,"
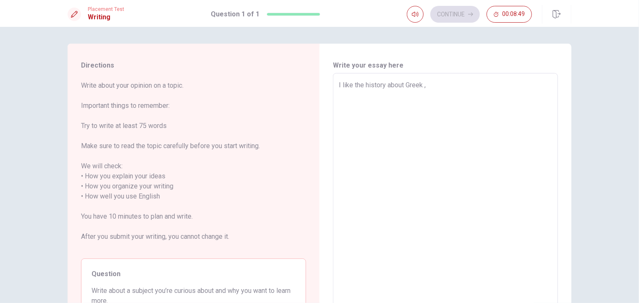
type textarea "x"
type textarea "I like the history about Greek , b"
type textarea "x"
type textarea "I like the history about Greek , be"
type textarea "x"
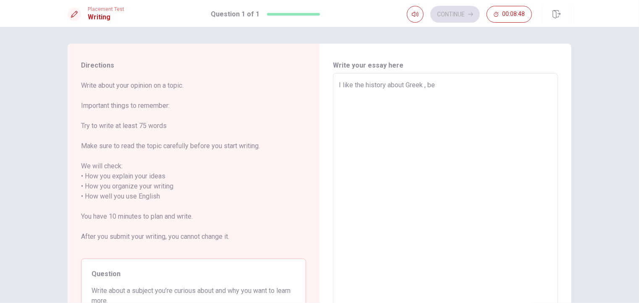
type textarea "I like the history about Greek , bec"
type textarea "x"
type textarea "I like the history about Greek , beca"
type textarea "x"
type textarea "I like the history about Greek , becau"
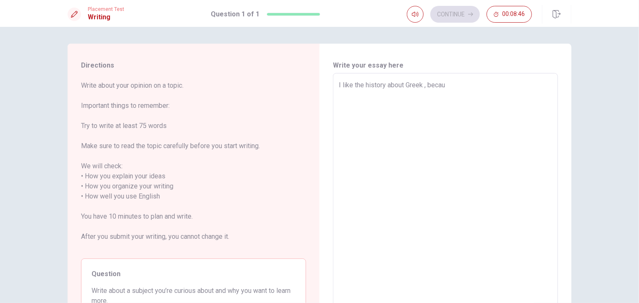
type textarea "x"
type textarea "I like the history about Greek , becaus"
type textarea "x"
type textarea "I like the history about Greek , because"
type textarea "x"
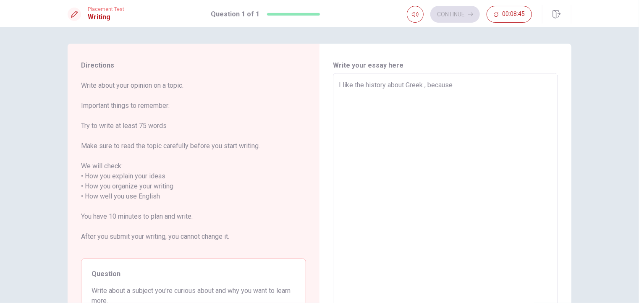
type textarea "I like the history about Greek , because"
type textarea "x"
type textarea "I like the history about Greek , because t"
type textarea "x"
type textarea "I like the history about Greek , because th"
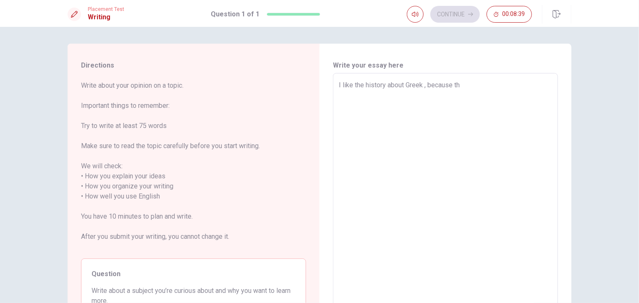
type textarea "x"
type textarea "I like the history about Greek , because the"
type textarea "x"
type textarea "I like the history about Greek , because the"
type textarea "x"
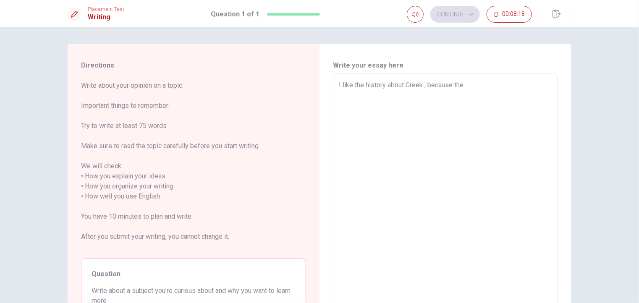
type textarea "I like the history about Greek , because the"
type textarea "x"
type textarea "I like the history about Greek , because th"
type textarea "x"
type textarea "I like the history about Greek , because t"
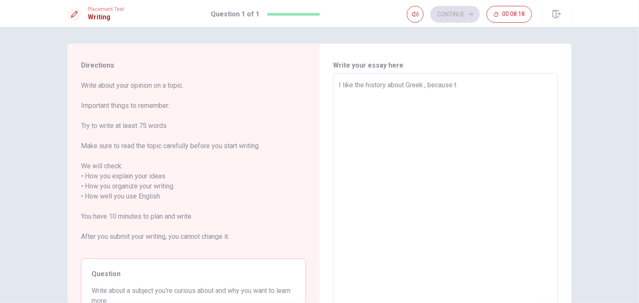
type textarea "x"
type textarea "I like the history about Greek , because"
type textarea "x"
type textarea "I like the history about Greek , because t"
type textarea "x"
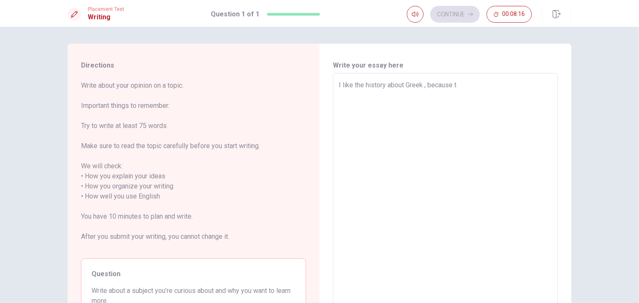
type textarea "I like the history about Greek , because th"
type textarea "x"
type textarea "I like the history about Greek , because the"
type textarea "x"
type textarea "I like the history about Greek , because ther"
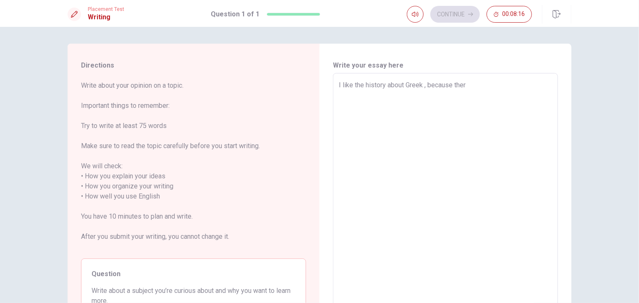
type textarea "x"
type textarea "I like the history about Greek , because there"
type textarea "x"
type textarea "I like the history about Greek , because there"
type textarea "x"
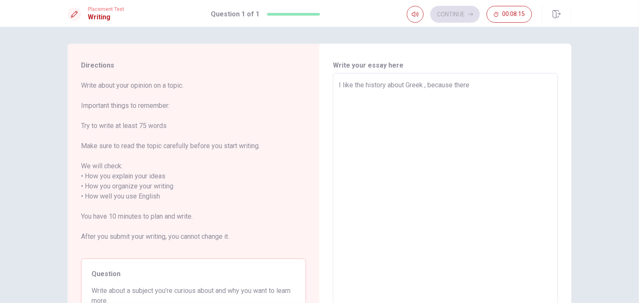
type textarea "I like the history about Greek , because there h"
type textarea "x"
type textarea "I like the history about Greek , because there ha"
type textarea "x"
type textarea "I like the history about Greek , because there has"
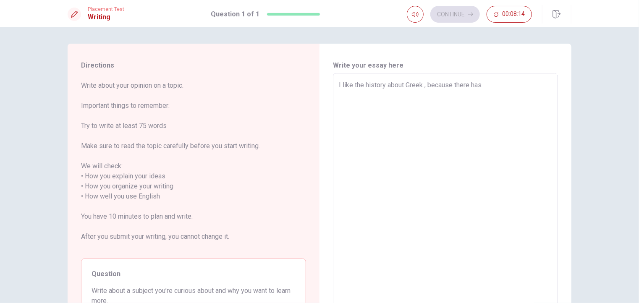
type textarea "x"
type textarea "I like the history about Greek , because there has"
type textarea "x"
type textarea "I like the history about Greek , because there has a"
type textarea "x"
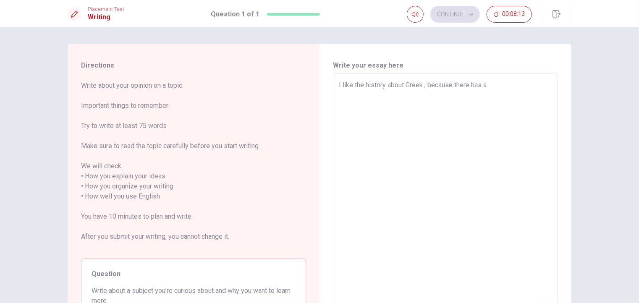
type textarea "I like the history about Greek , because there has a"
type textarea "x"
type textarea "I like the history about Greek , because there has a l"
type textarea "x"
type textarea "I like the history about Greek , because there has a lo"
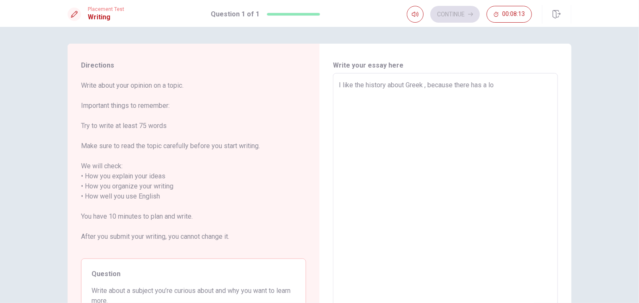
type textarea "x"
type textarea "I like the history about Greek , because there has a lot"
type textarea "x"
type textarea "I like the history about Greek , because there has a lot"
type textarea "x"
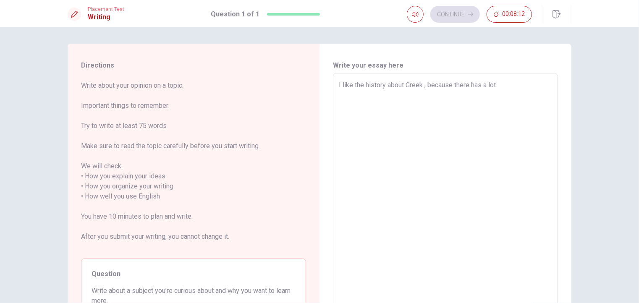
type textarea "I like the history about Greek , because there has a lot o"
type textarea "x"
type textarea "I like the history about Greek , because there has a lot of"
type textarea "x"
type textarea "I like the history about Greek , because there has a lot of"
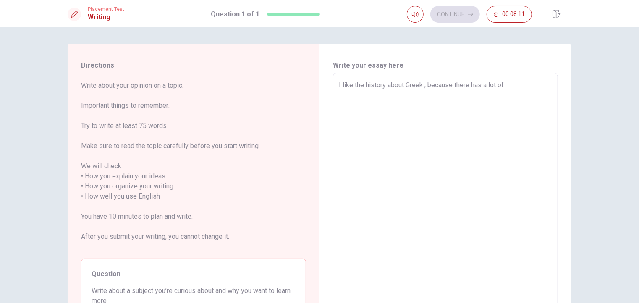
type textarea "x"
type textarea "I like the history about Greek , because there has a lot of f"
type textarea "x"
type textarea "I like the history about Greek , because there has a lot of fa"
type textarea "x"
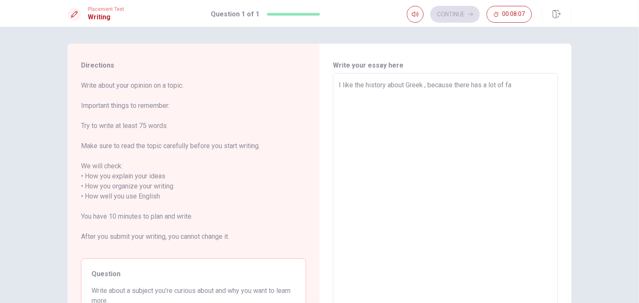
type textarea "I like the history about Greek , because there has a lot of fam"
type textarea "x"
type textarea "I like the history about Greek , because there has a lot of famo"
type textarea "x"
type textarea "I like the history about Greek , because there has a lot of famou"
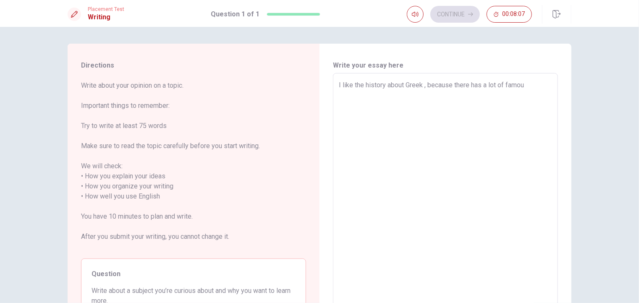
type textarea "x"
type textarea "I like the history about Greek , because there has a lot of famous"
type textarea "x"
type textarea "I like the history about Greek , because there has a lot of famouse"
type textarea "x"
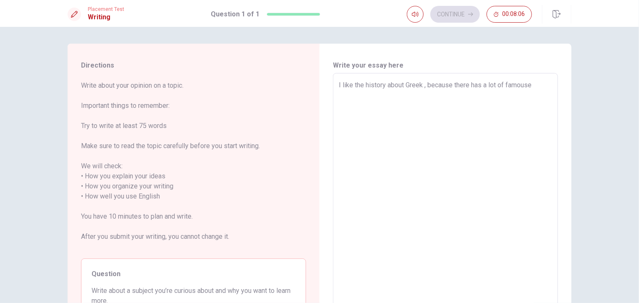
type textarea "I like the history about Greek , because there has a lot of famouse"
type textarea "x"
type textarea "I like the history about Greek , because there has a lot of famouse p"
type textarea "x"
type textarea "I like the history about Greek , because there has a lot of famouse pe"
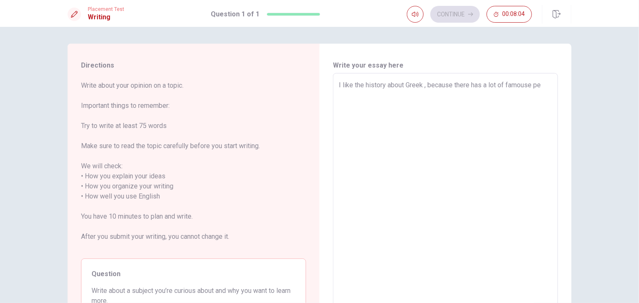
type textarea "x"
type textarea "I like the history about Greek , because there has a lot of famouse peo"
type textarea "x"
type textarea "I like the history about Greek , because there has a lot of famouse peop"
type textarea "x"
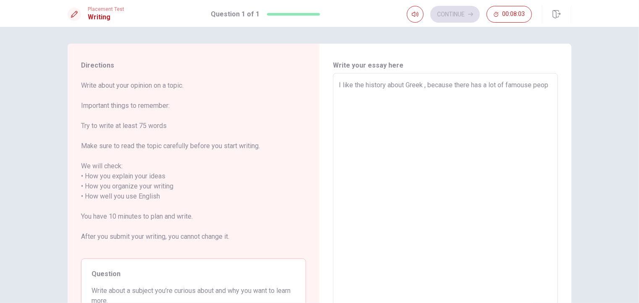
type textarea "I like the history about Greek , because there has a lot of famouse peopl"
type textarea "x"
type textarea "I like the history about Greek , because there has a lot of famouse people"
type textarea "x"
type textarea "I like the history about Greek , because there has a lot of famouse people"
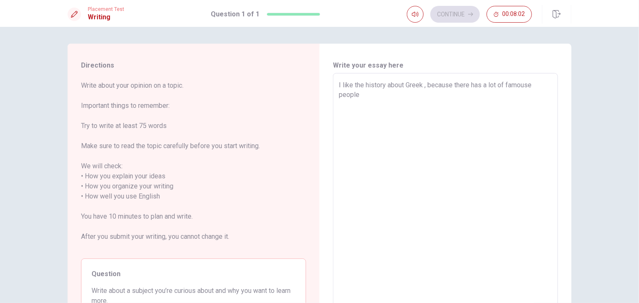
type textarea "x"
type textarea "I like the history about Greek , because there has a lot of famouse people i"
type textarea "x"
type textarea "I like the history about Greek , because there has a lot of famouse people in"
type textarea "x"
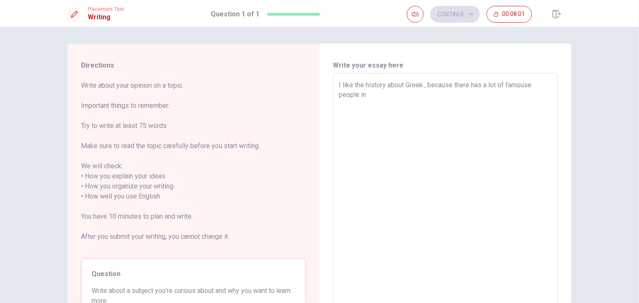
type textarea "I like the history about Greek , because there has a lot of famouse people in"
type textarea "x"
type textarea "I like the history about Greek , because there has a lot of famouse people in r"
type textarea "x"
type textarea "I like the history about Greek , because there has a lot of famouse people in"
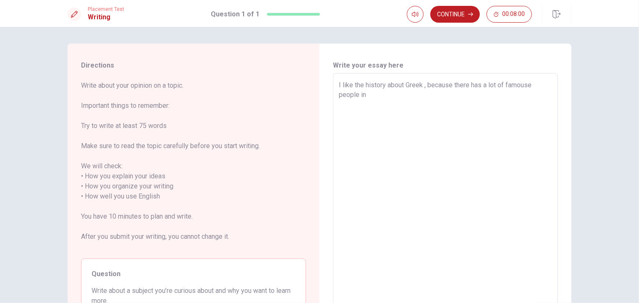
type textarea "x"
type textarea "I like the history about Greek , because there has a lot of famouse people in t"
type textarea "x"
type textarea "I like the history about Greek , because there has a lot of famouse people in ta"
type textarea "x"
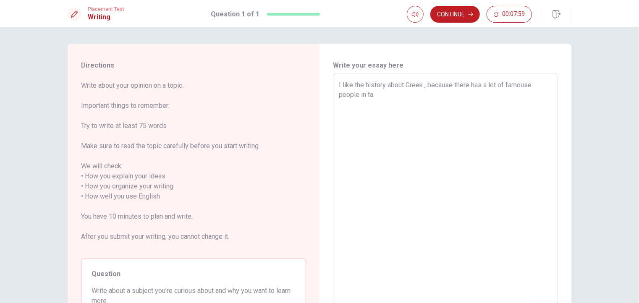
type textarea "I like the history about Greek , because there has a lot of famouse people in […"
type textarea "x"
type textarea "I like the history about Greek , because there has a lot of famouse people in […"
click at [410, 104] on textarea "I like the univers . Because there has a lot of amazing thing happenning in the…" at bounding box center [445, 196] width 213 height 233
click at [410, 103] on textarea "I like the univers . Because there has a lot of amazing thing happenning in the…" at bounding box center [445, 196] width 213 height 233
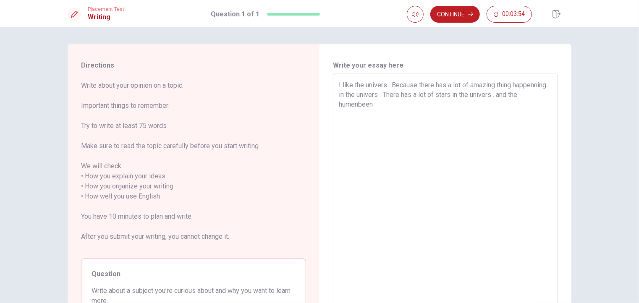
click at [347, 103] on textarea "I like the univers . Because there has a lot of amazing thing happenning in the…" at bounding box center [445, 196] width 213 height 233
click at [408, 105] on textarea "I like the univers . Because there has a lot of amazing thing happenning in the…" at bounding box center [445, 196] width 213 height 233
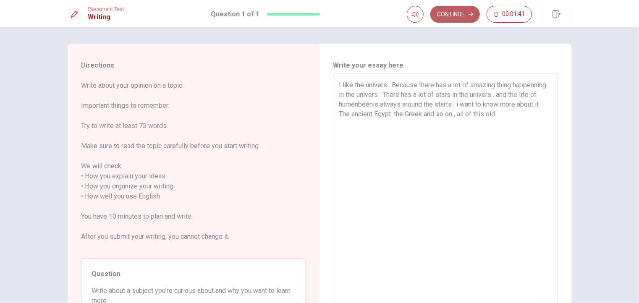
click at [445, 8] on button "Continue" at bounding box center [456, 14] width 50 height 17
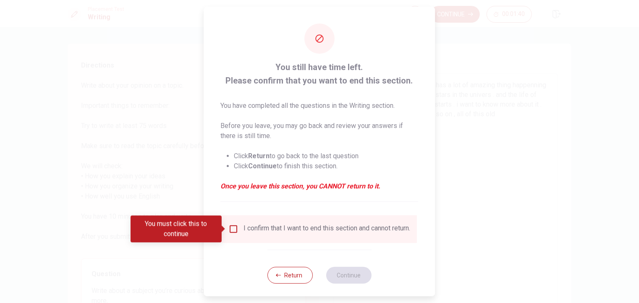
click at [231, 226] on input "You must click this to continue" at bounding box center [234, 229] width 10 height 10
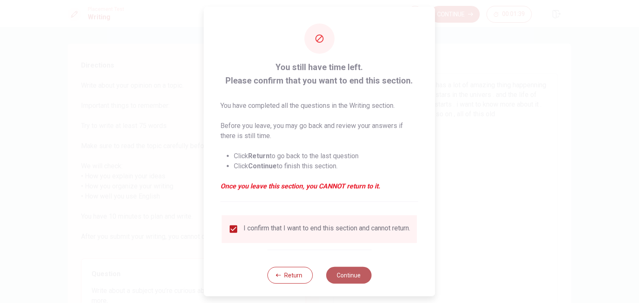
click at [339, 284] on button "Continue" at bounding box center [348, 275] width 45 height 17
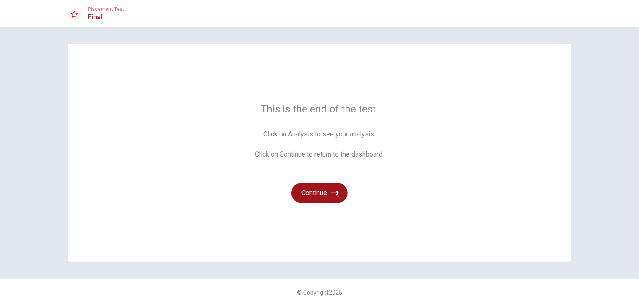
click at [297, 191] on button "Continue" at bounding box center [320, 193] width 56 height 20
